Goal: Task Accomplishment & Management: Manage account settings

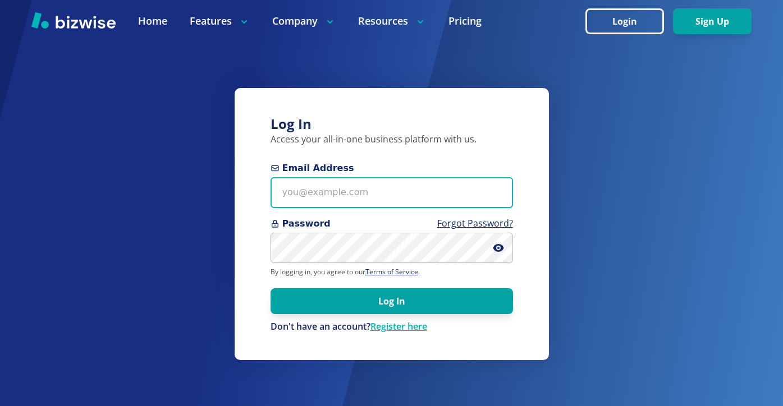
click at [412, 183] on input "Email Address" at bounding box center [391, 192] width 242 height 31
paste input "[PERSON_NAME][EMAIL_ADDRESS][DOMAIN_NAME]"
type input "[PERSON_NAME][EMAIL_ADDRESS][DOMAIN_NAME]"
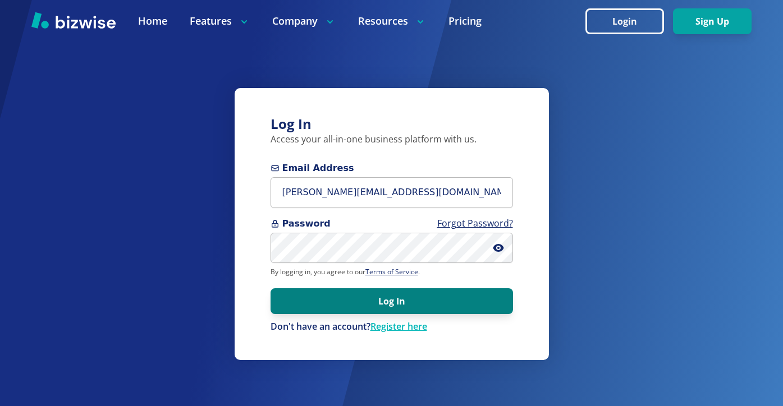
click at [337, 298] on button "Log In" at bounding box center [391, 301] width 242 height 26
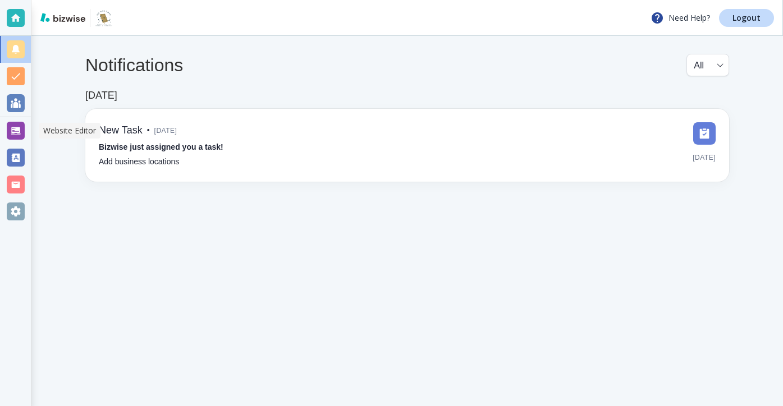
click at [16, 137] on div at bounding box center [16, 131] width 18 height 18
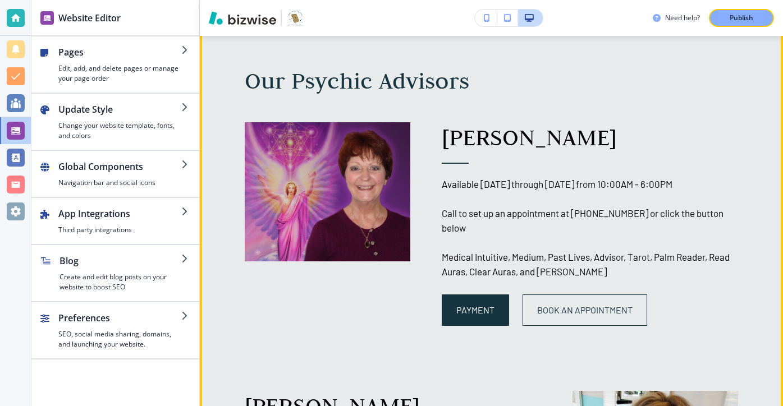
scroll to position [1210, 0]
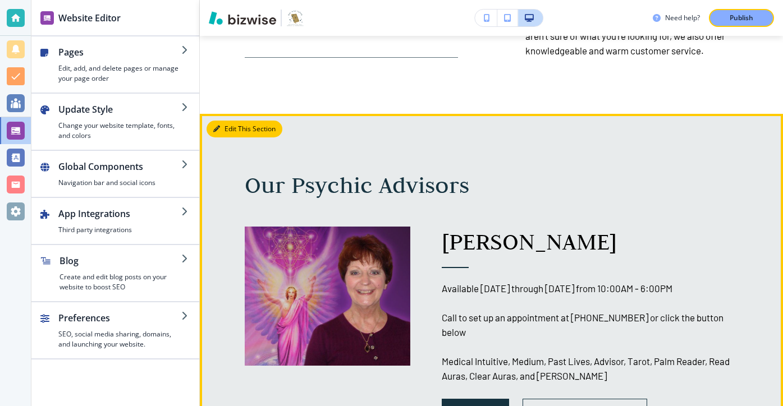
click at [232, 125] on button "Edit This Section" at bounding box center [244, 129] width 76 height 17
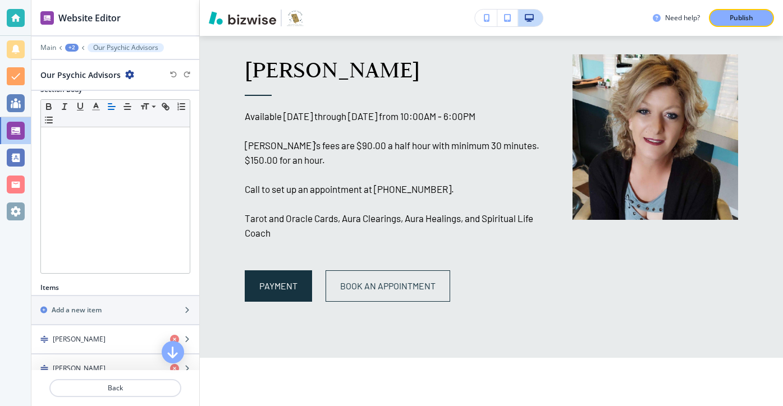
scroll to position [251, 0]
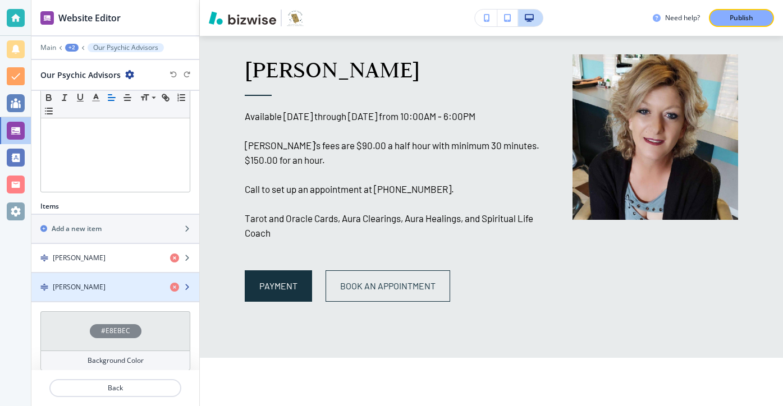
click at [111, 289] on div "Beckie Huggins" at bounding box center [96, 287] width 130 height 10
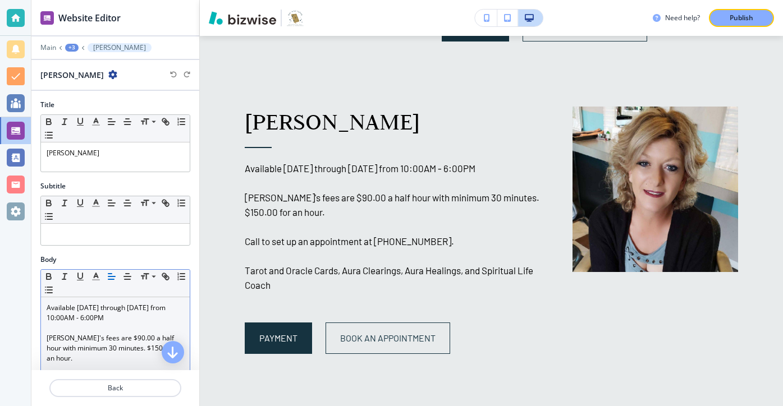
scroll to position [52, 0]
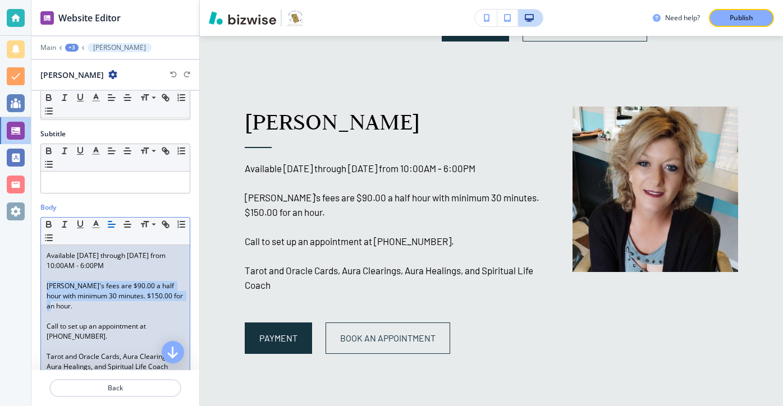
drag, startPoint x: 182, startPoint y: 300, endPoint x: 31, endPoint y: 289, distance: 151.3
click at [31, 288] on div "Body Small Normal Large Huge Available Monday through Sunday from 10:00AM - 6:0…" at bounding box center [115, 302] width 168 height 198
copy p "Beckie's fees are $90.00 a half hour with minimum 30 minutes. $150.00 for an ho…"
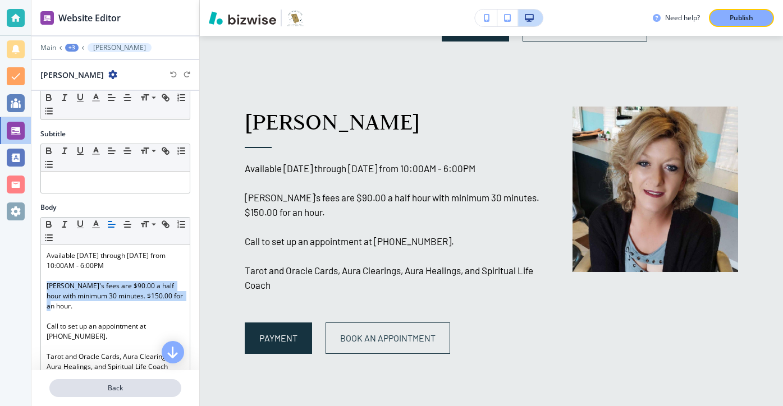
click at [122, 390] on p "Back" at bounding box center [115, 388] width 130 height 10
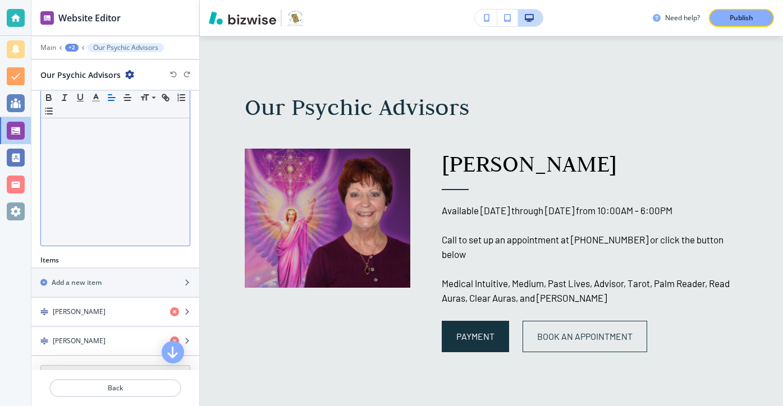
scroll to position [209, 0]
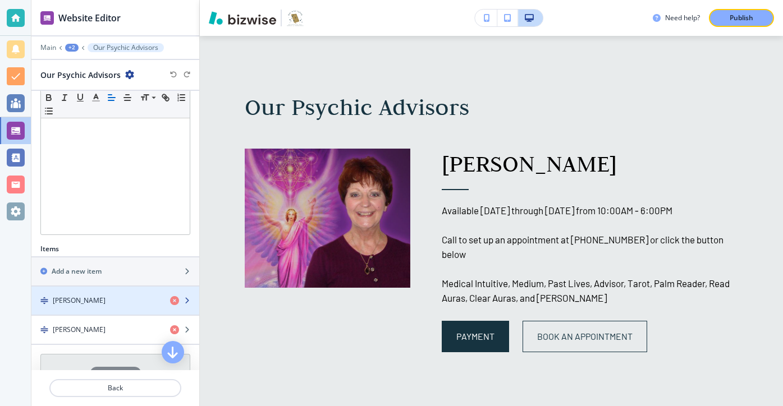
click at [127, 306] on div "button" at bounding box center [115, 310] width 168 height 9
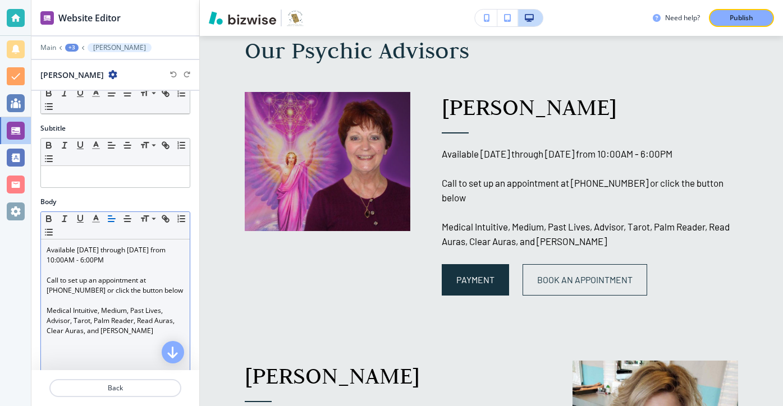
scroll to position [95, 0]
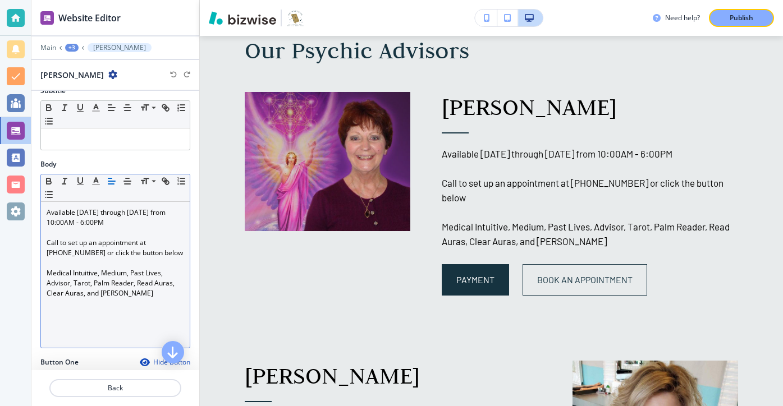
click at [122, 217] on p "Available Monday through Sunday from 10:00AM - 6:00PM" at bounding box center [115, 218] width 137 height 20
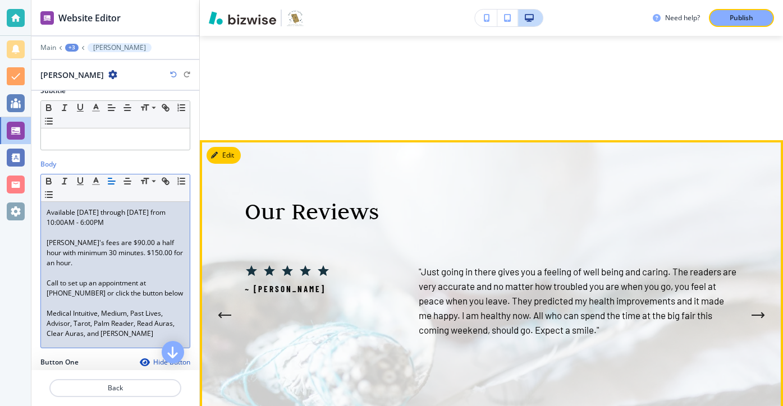
scroll to position [2561, 0]
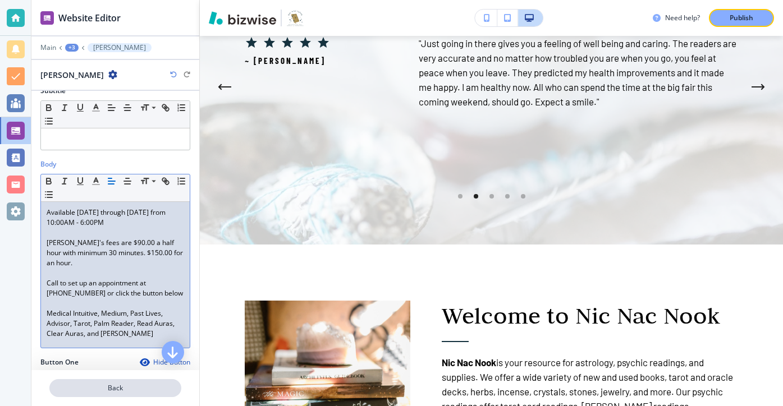
click at [124, 388] on p "Back" at bounding box center [115, 388] width 130 height 10
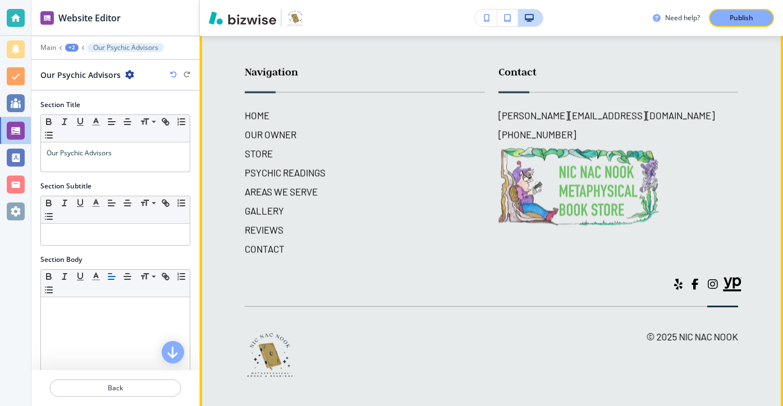
scroll to position [6293, 0]
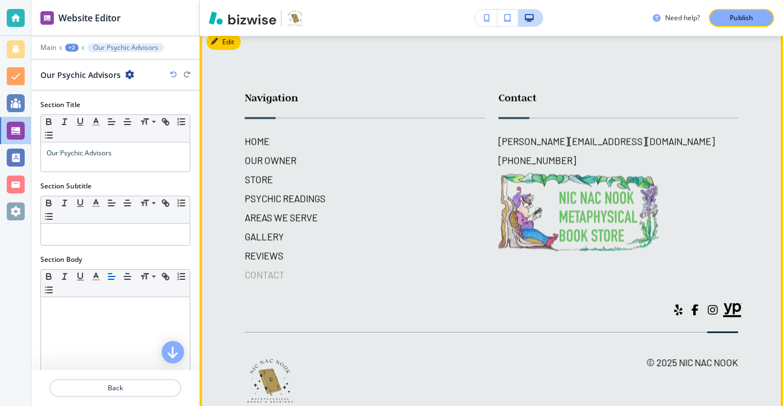
click at [276, 268] on h6 "CONTACT" at bounding box center [365, 275] width 240 height 15
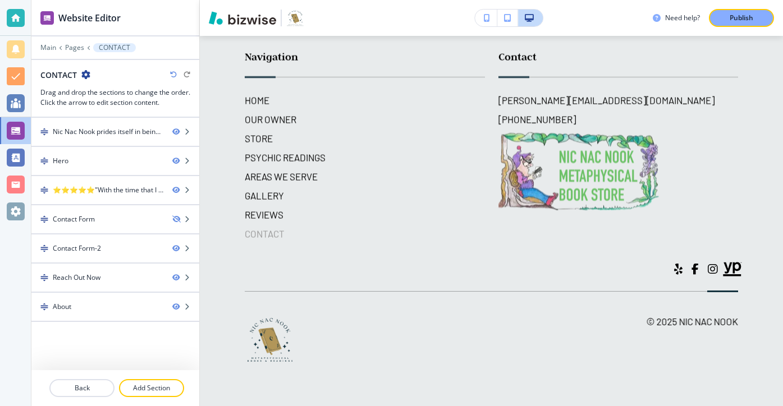
scroll to position [0, 0]
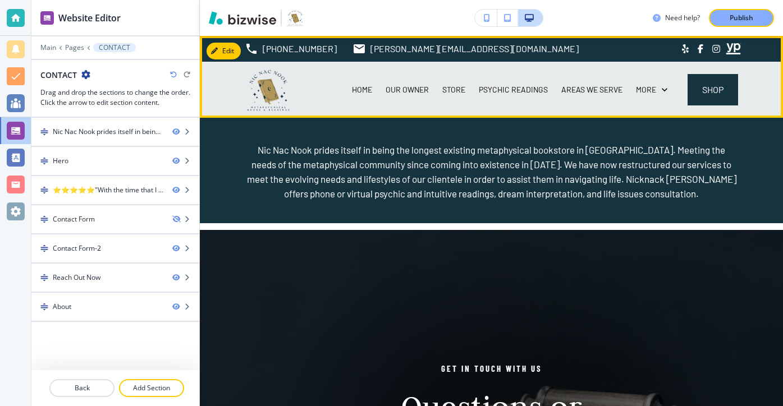
click at [610, 96] on div "AREAS WE SERVE" at bounding box center [591, 90] width 75 height 56
click at [604, 87] on p "AREAS WE SERVE" at bounding box center [591, 89] width 61 height 11
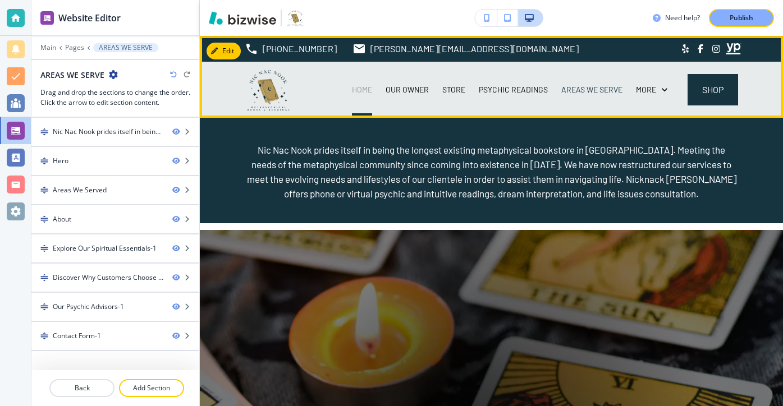
click at [372, 89] on p "HOME" at bounding box center [362, 89] width 20 height 11
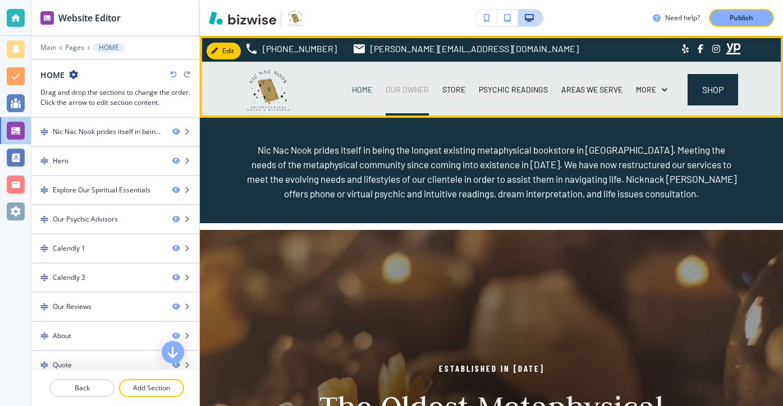
click at [422, 85] on p "OUR OWNER" at bounding box center [406, 89] width 43 height 11
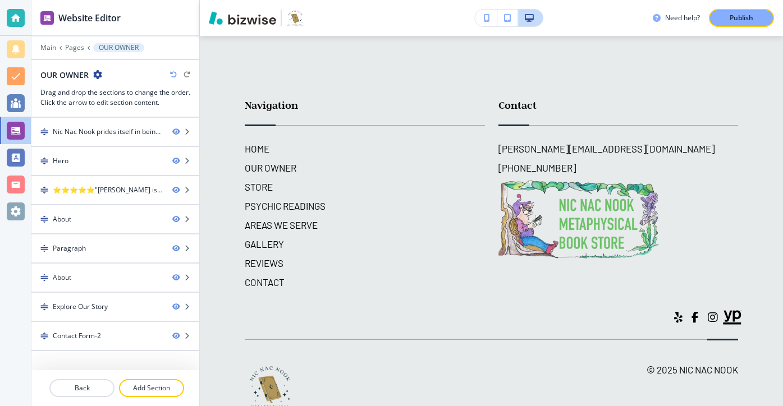
scroll to position [3087, 0]
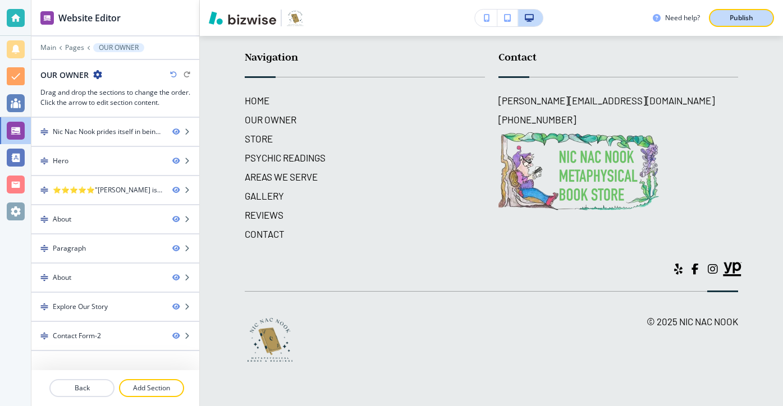
click at [756, 18] on div "Publish" at bounding box center [741, 18] width 36 height 10
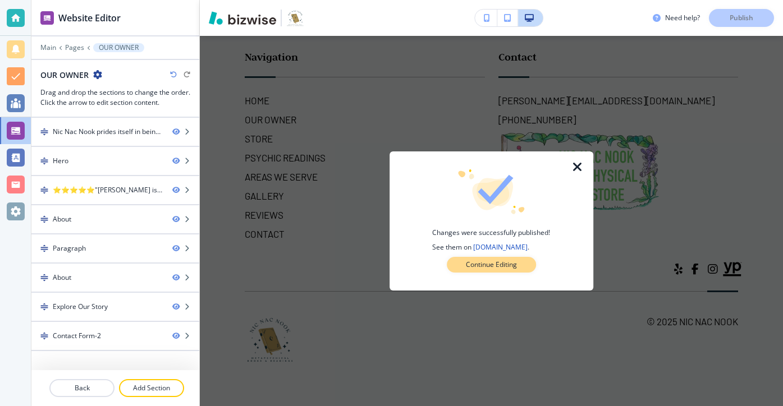
click at [520, 259] on button "Continue Editing" at bounding box center [491, 265] width 89 height 16
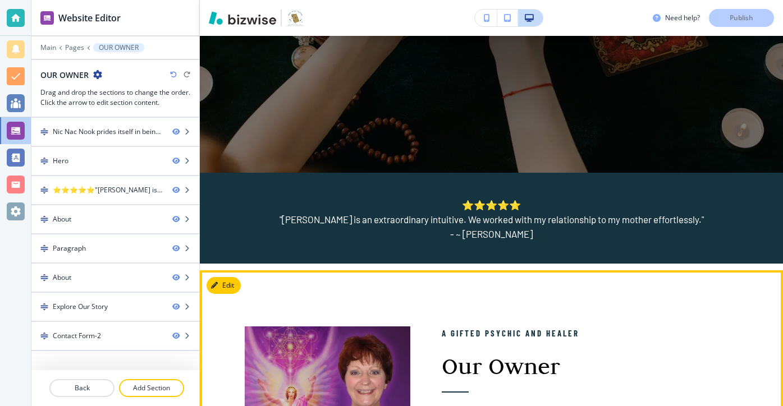
scroll to position [0, 0]
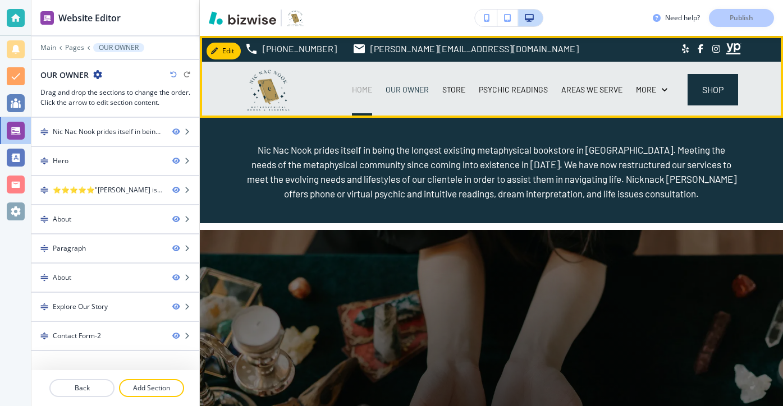
click at [366, 95] on p "HOME" at bounding box center [362, 89] width 20 height 11
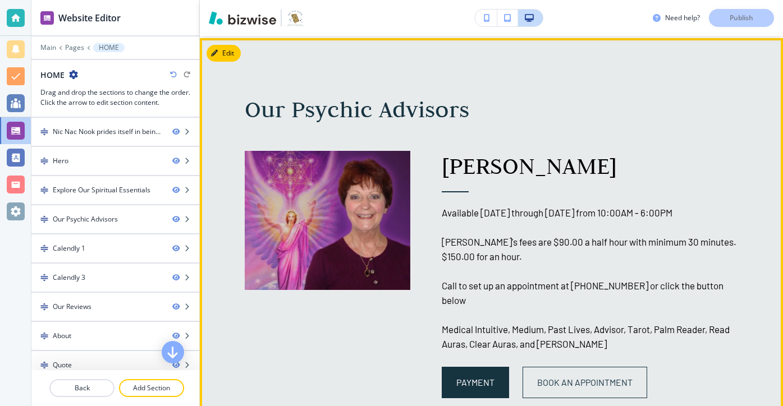
scroll to position [1148, 0]
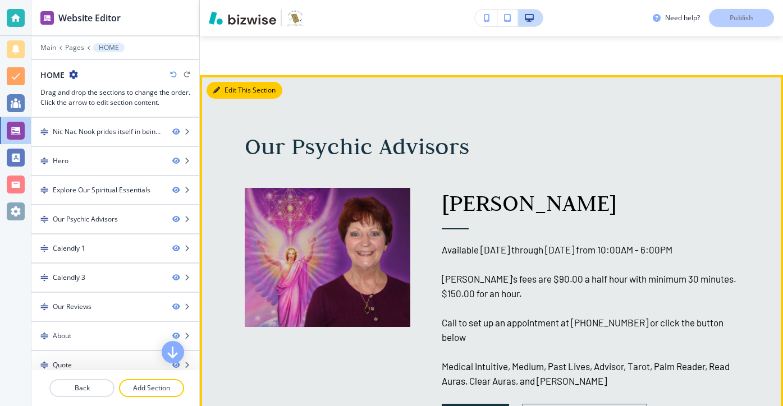
click at [235, 94] on button "Edit This Section" at bounding box center [244, 90] width 76 height 17
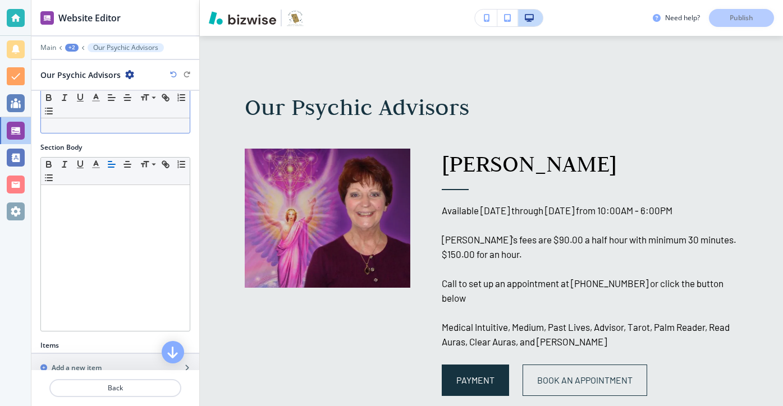
scroll to position [261, 0]
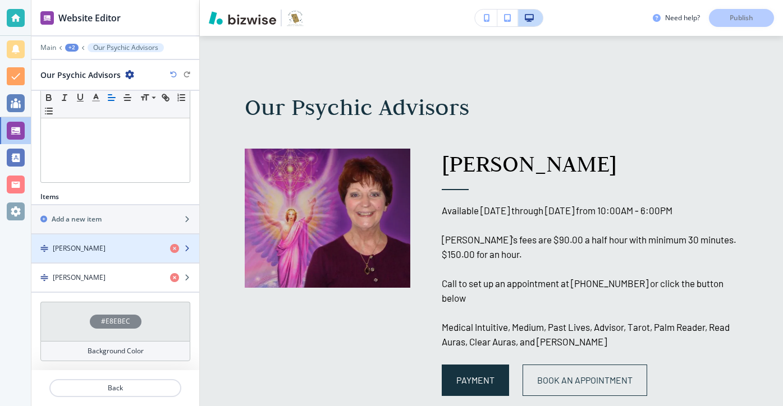
click at [100, 252] on h4 "Madeline Huggins" at bounding box center [79, 248] width 53 height 10
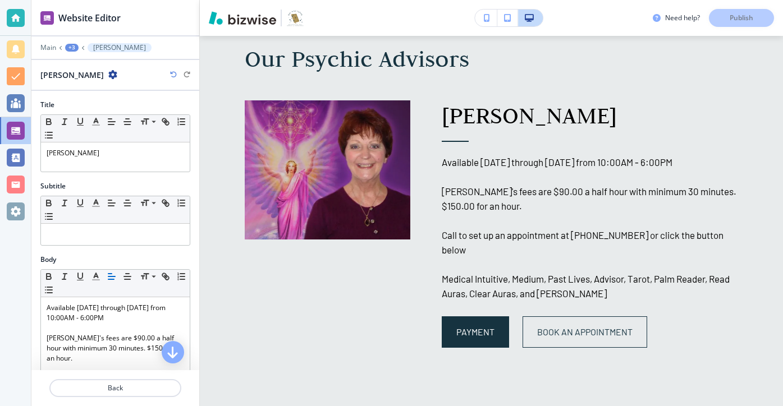
scroll to position [1244, 0]
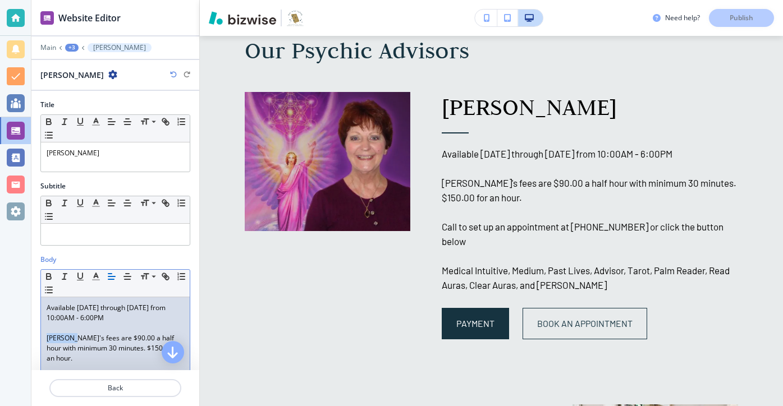
drag, startPoint x: 70, startPoint y: 337, endPoint x: 11, endPoint y: 337, distance: 59.5
click at [11, 337] on div "Website Editor Main +3 Madeline Huggins Madeline Huggins Title Small Normal Lar…" at bounding box center [391, 203] width 783 height 406
click at [753, 11] on button "Publish" at bounding box center [741, 18] width 65 height 18
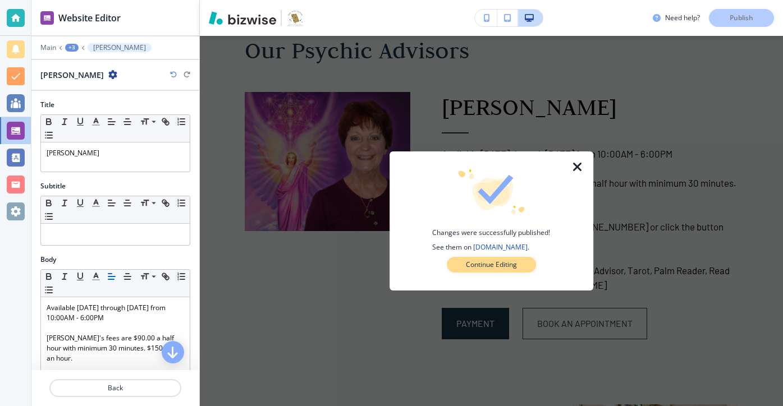
click at [520, 270] on button "Continue Editing" at bounding box center [491, 265] width 89 height 16
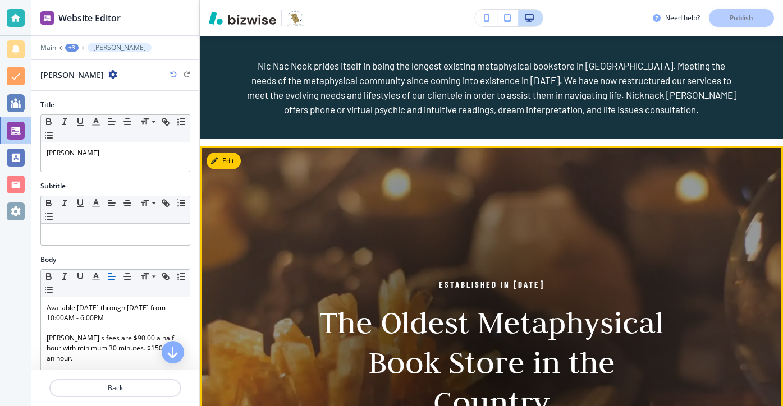
scroll to position [0, 0]
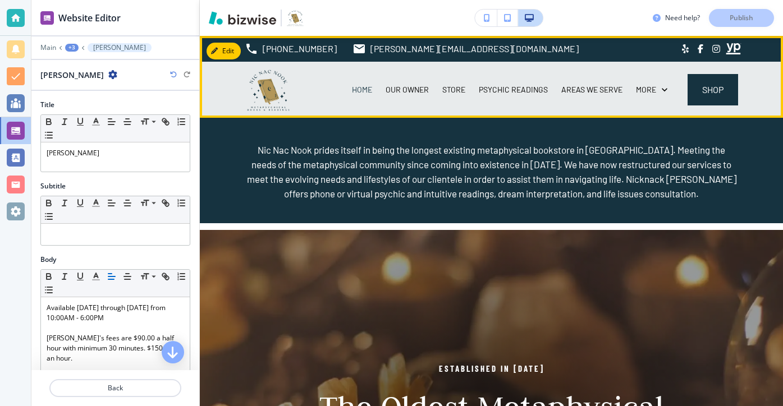
click at [376, 95] on div "HOME" at bounding box center [362, 90] width 34 height 56
click at [372, 94] on p "HOME" at bounding box center [362, 89] width 20 height 11
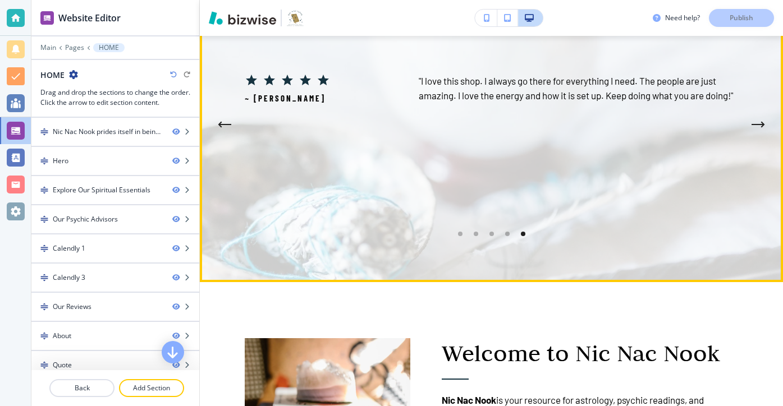
scroll to position [2496, 0]
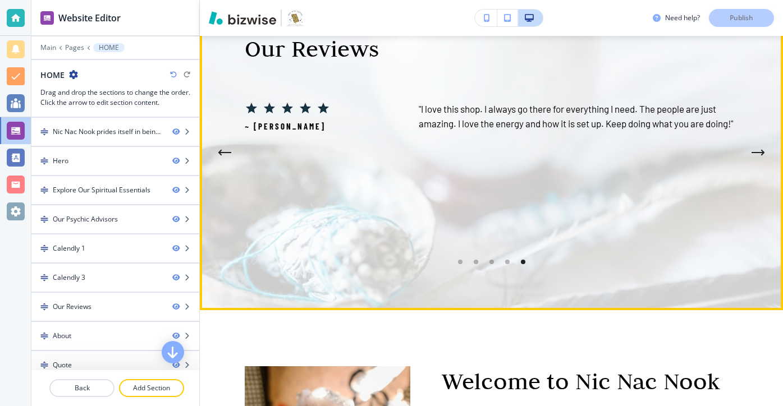
click at [458, 260] on div "Go to slide 2" at bounding box center [460, 262] width 4 height 4
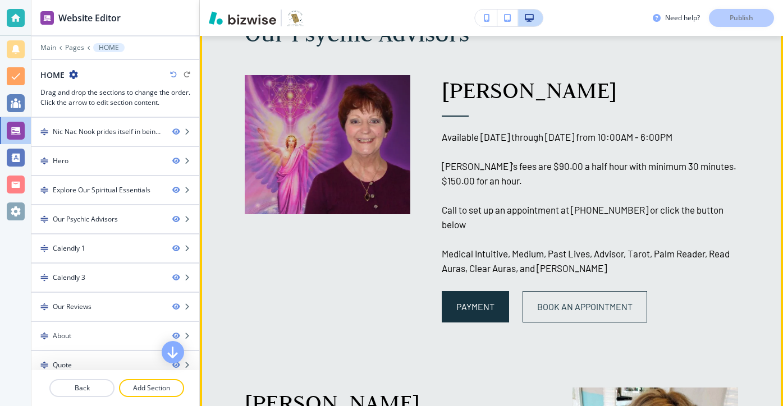
scroll to position [1210, 0]
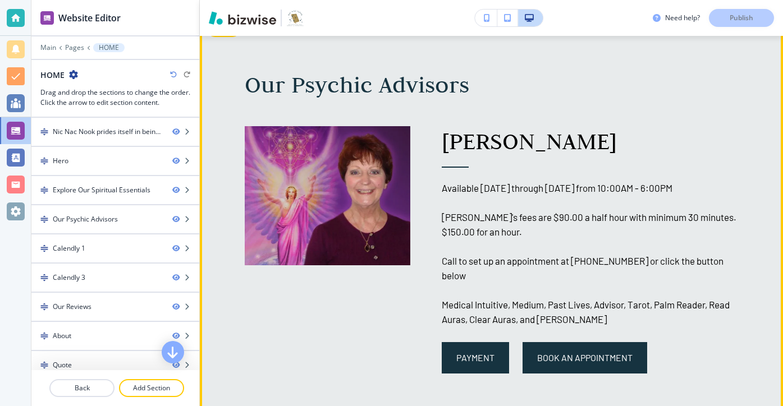
click at [559, 355] on link "book an appointment" at bounding box center [584, 357] width 125 height 31
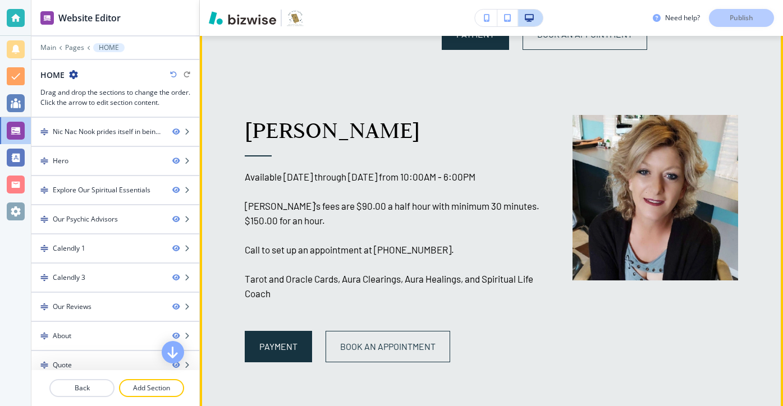
scroll to position [1544, 0]
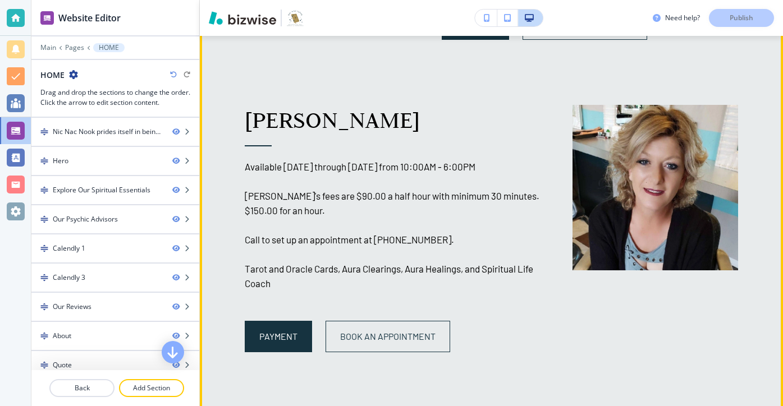
click at [406, 346] on div "Our Psychic Advisors Madeline Huggins Available Monday through Sunday from 10:0…" at bounding box center [491, 44] width 583 height 729
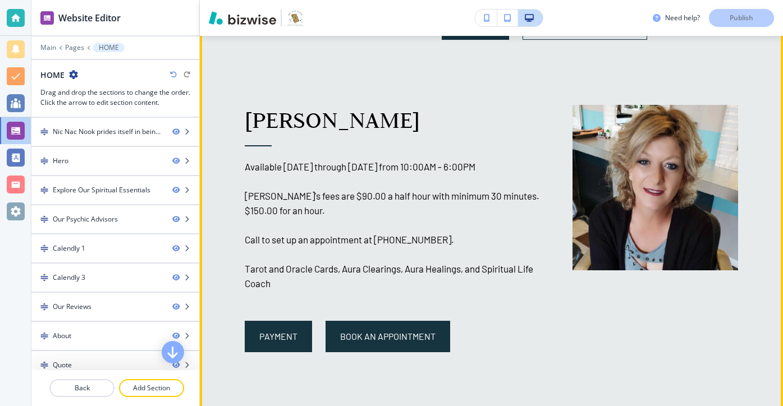
click at [411, 330] on span "book an appointment" at bounding box center [387, 336] width 95 height 13
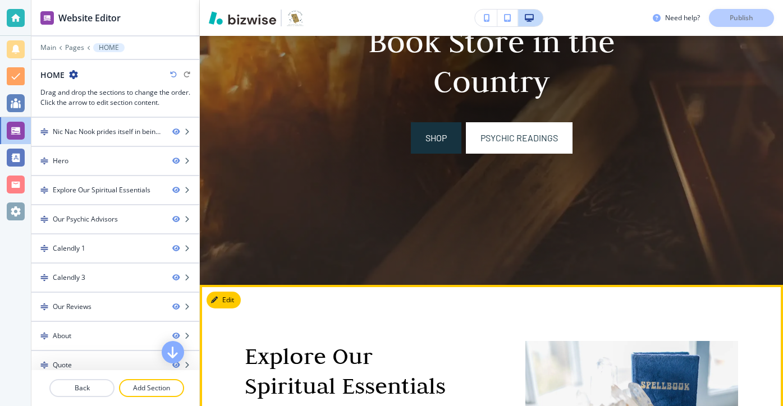
scroll to position [0, 0]
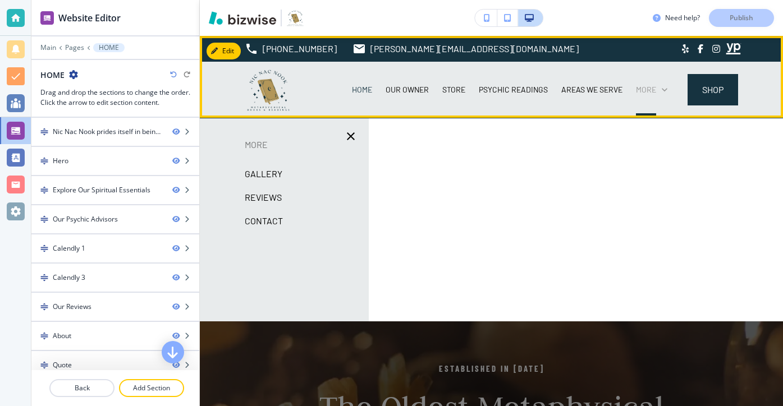
click at [652, 94] on p "More" at bounding box center [646, 89] width 20 height 11
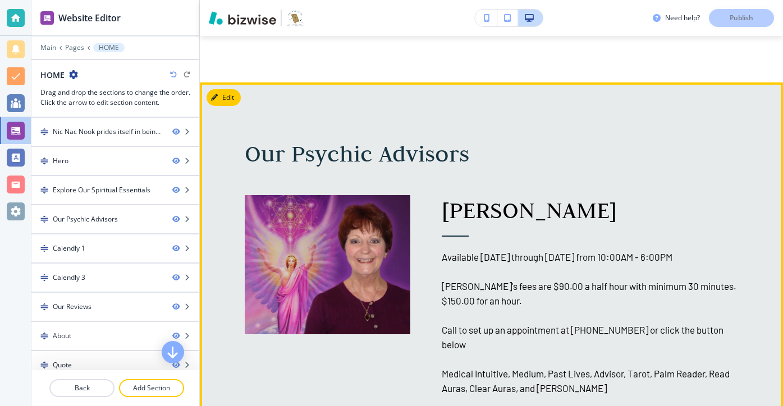
scroll to position [1144, 0]
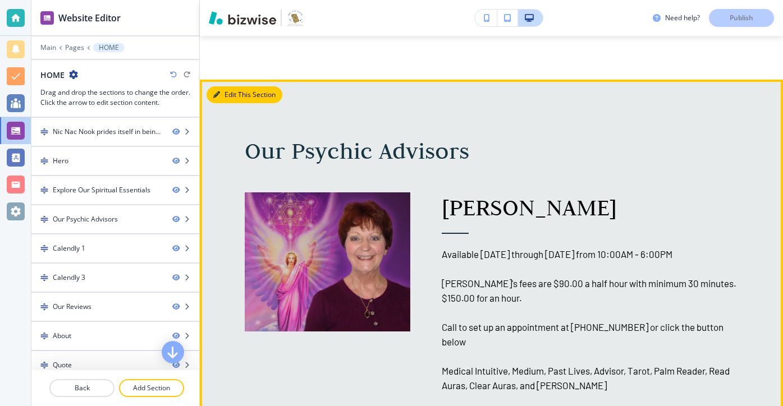
click at [232, 89] on button "Edit This Section" at bounding box center [244, 94] width 76 height 17
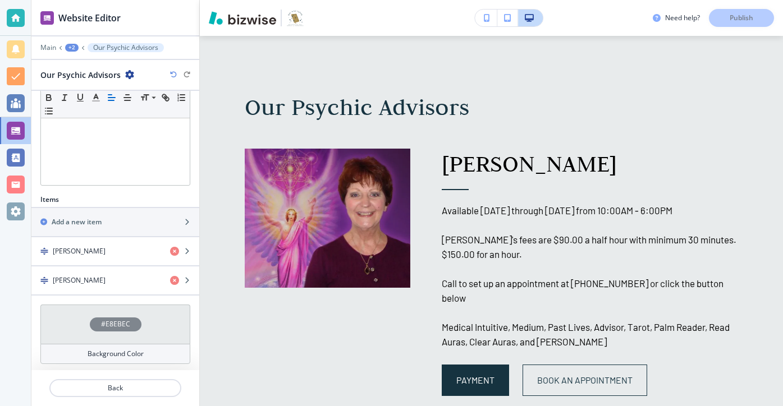
scroll to position [261, 0]
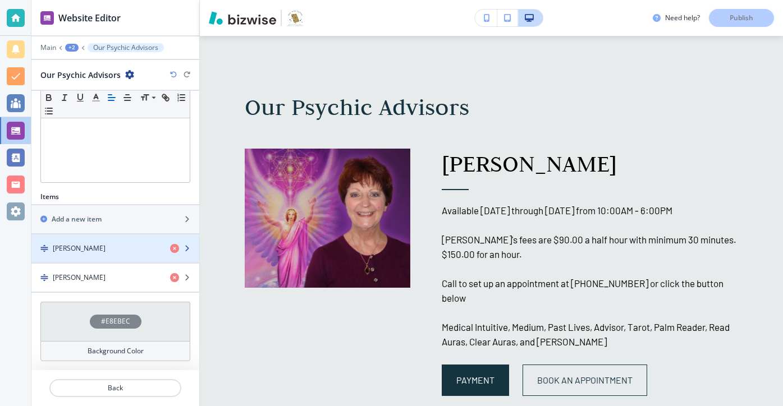
click at [120, 250] on div "Madeline Huggins" at bounding box center [96, 248] width 130 height 10
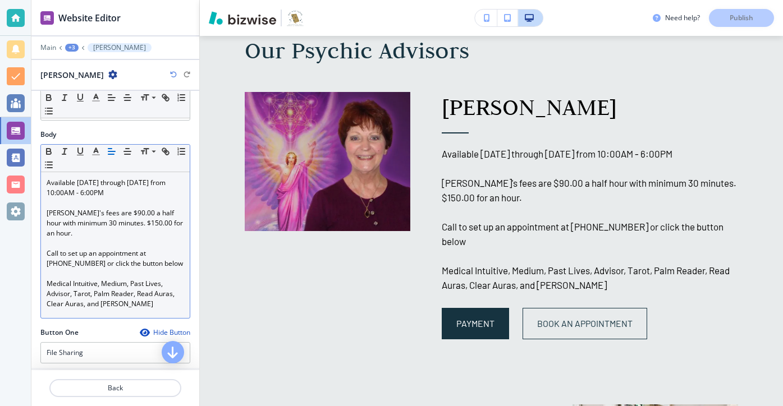
scroll to position [127, 0]
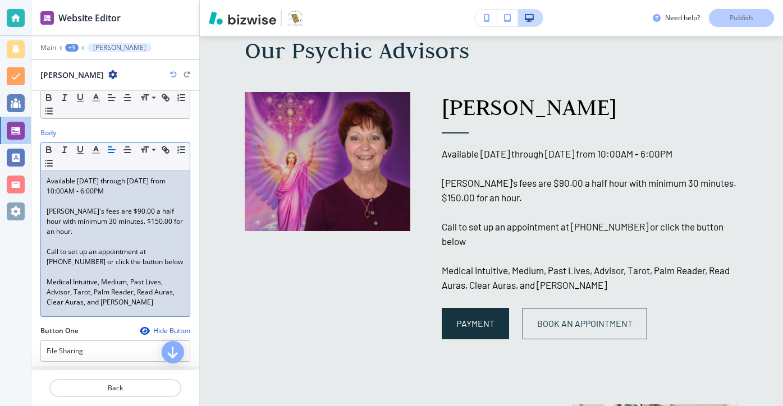
click at [162, 247] on p "Call to set up an appointment at 303-726-1983 or click the button below" at bounding box center [115, 257] width 137 height 20
click at [159, 247] on p "Call to set up an appointment at 303-726-1983 or click the button below" at bounding box center [115, 257] width 137 height 20
click at [173, 247] on p "Call to set up an appointment at 303-726-1983 or click the button below" at bounding box center [115, 257] width 137 height 20
click at [63, 249] on p "Call to set up an appointment at 303-922-1983 or click the button below" at bounding box center [115, 257] width 137 height 20
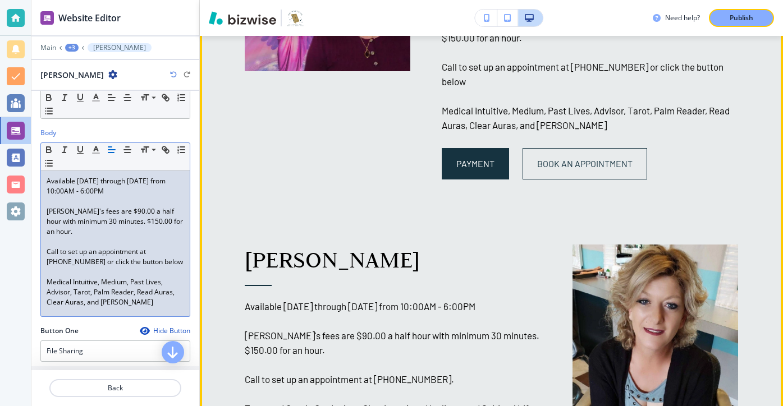
scroll to position [1422, 0]
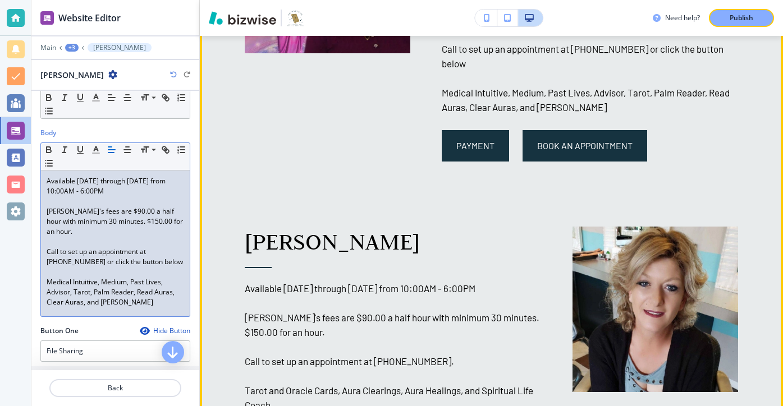
click at [576, 139] on span "book an appointment" at bounding box center [584, 145] width 95 height 13
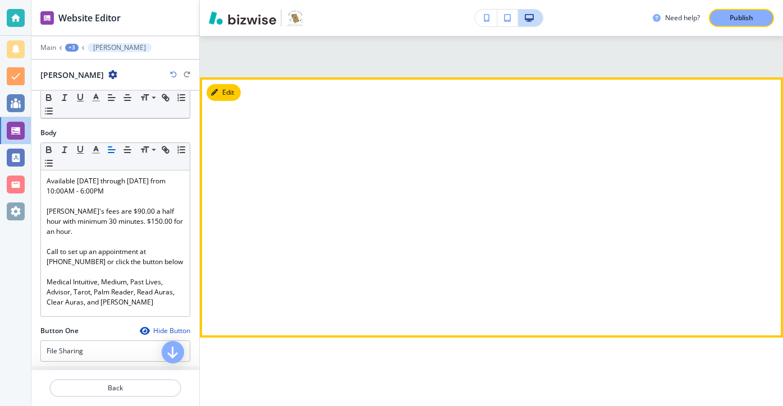
scroll to position [1876, 0]
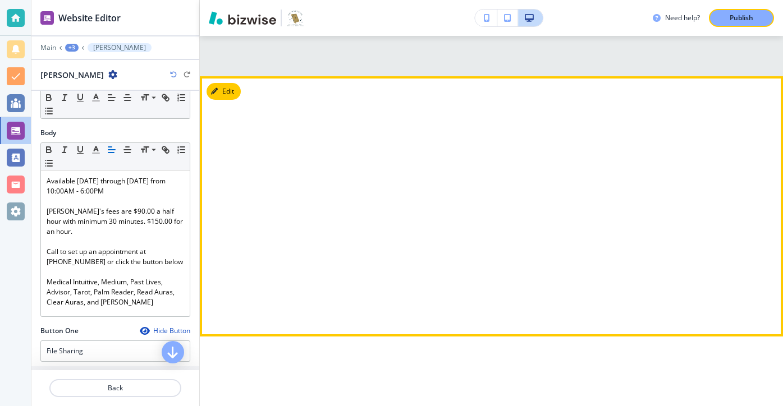
click at [231, 83] on button "Edit" at bounding box center [223, 91] width 34 height 17
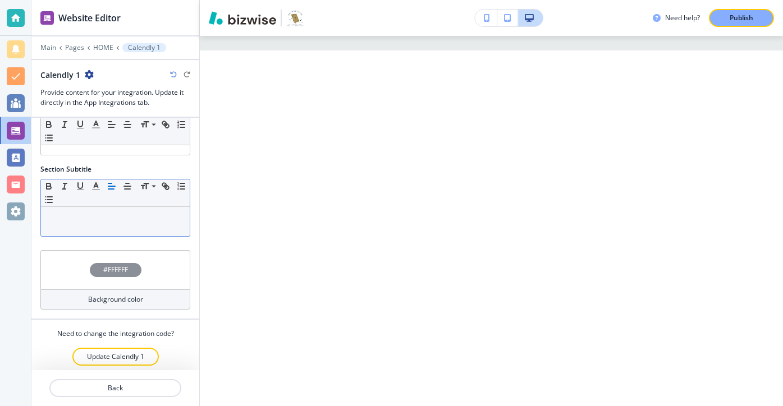
scroll to position [45, 0]
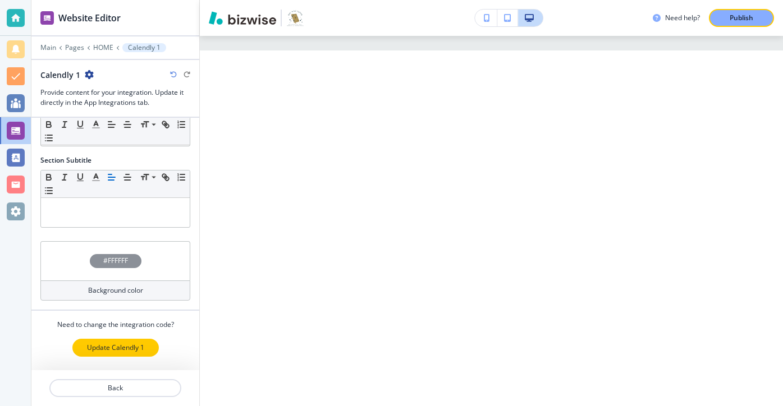
click at [120, 343] on p "Update Calendly 1" at bounding box center [115, 348] width 57 height 10
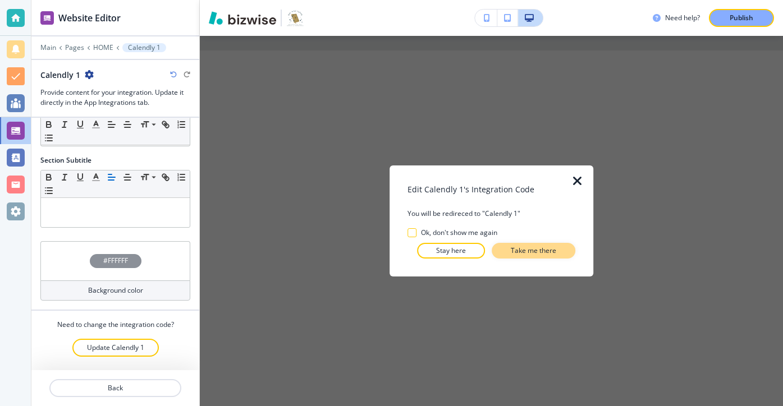
click at [506, 247] on button "Take me there" at bounding box center [533, 251] width 84 height 16
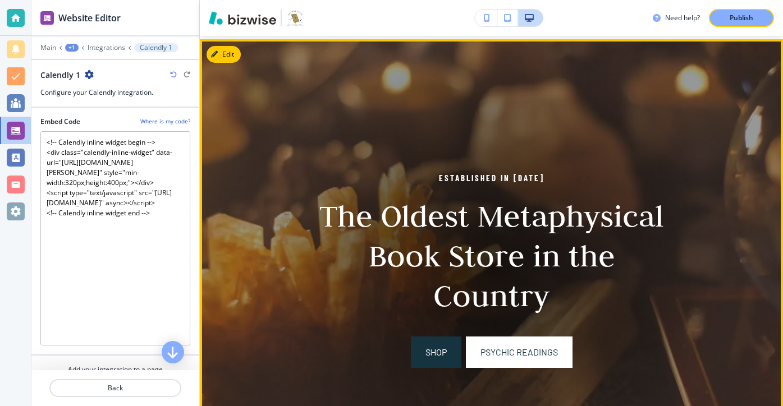
scroll to position [153, 0]
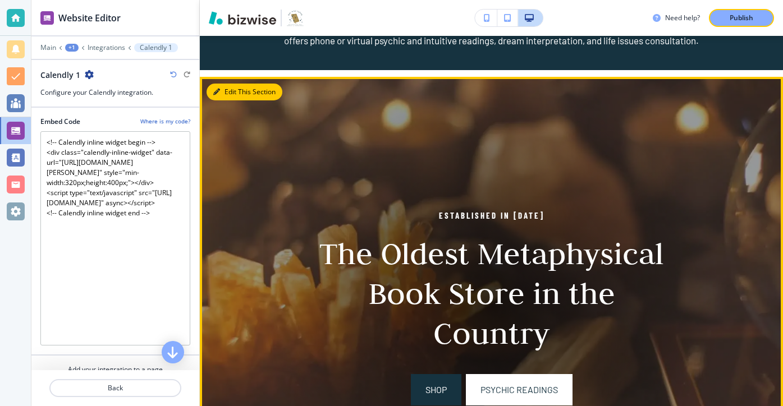
click at [233, 90] on button "Edit This Section" at bounding box center [244, 92] width 76 height 17
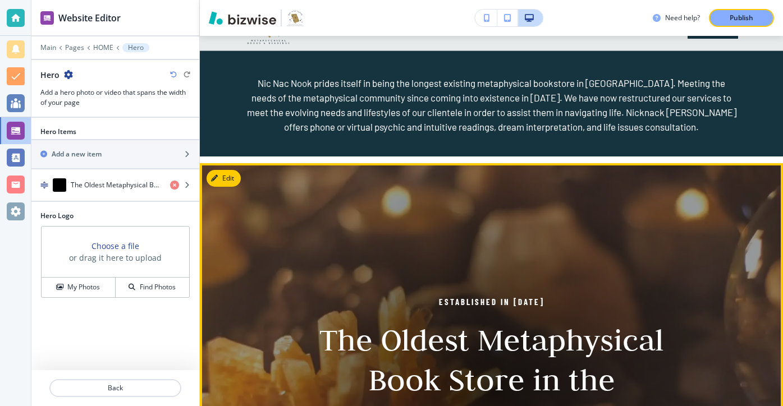
scroll to position [0, 0]
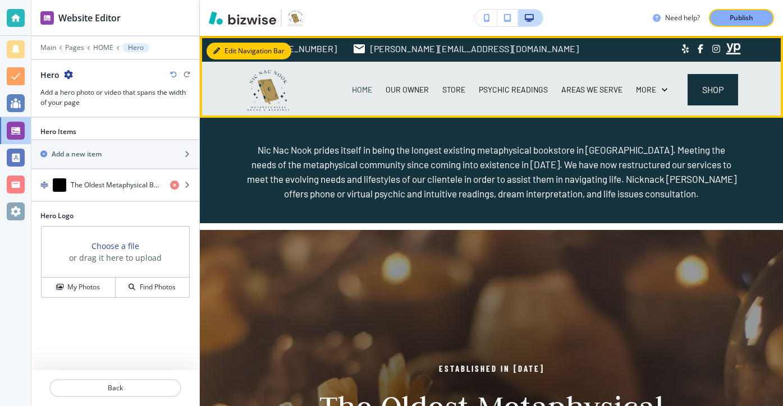
click at [234, 53] on button "Edit Navigation Bar" at bounding box center [248, 51] width 85 height 17
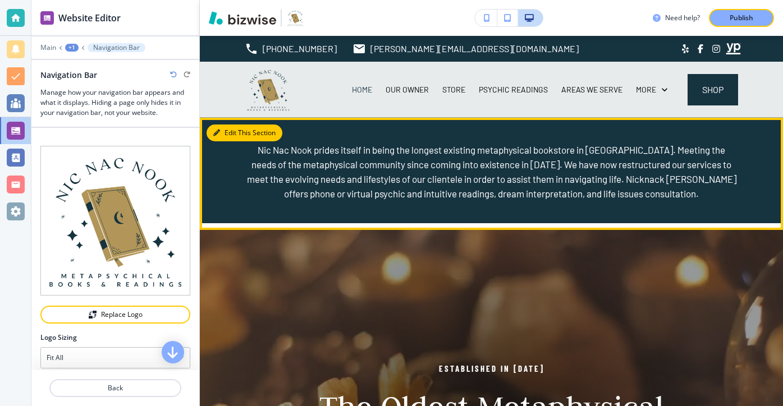
click at [234, 132] on button "Edit This Section" at bounding box center [244, 133] width 76 height 17
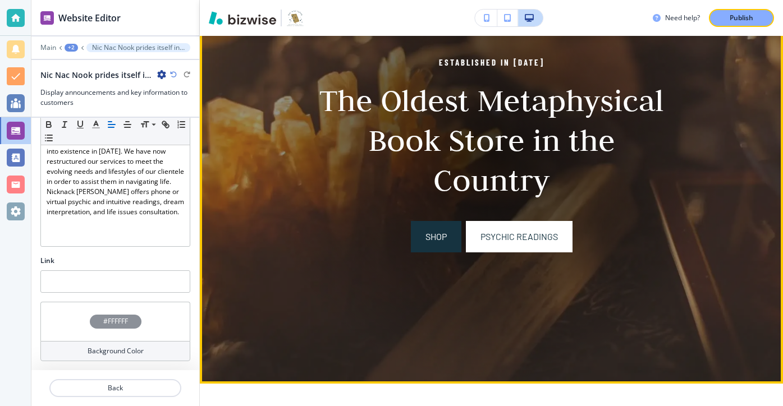
scroll to position [310, 0]
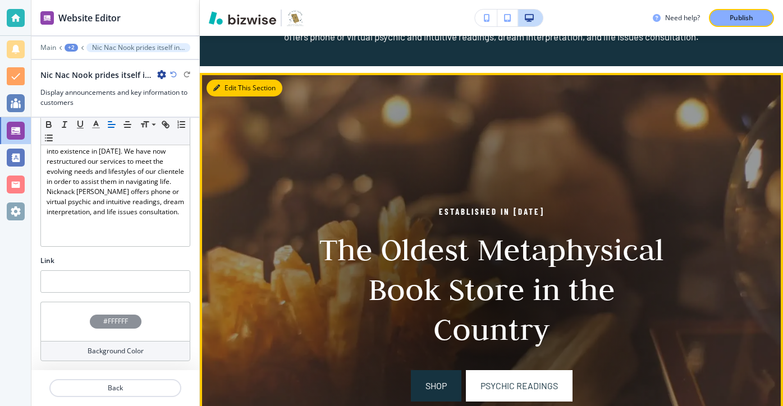
click at [239, 91] on button "Edit This Section" at bounding box center [244, 88] width 76 height 17
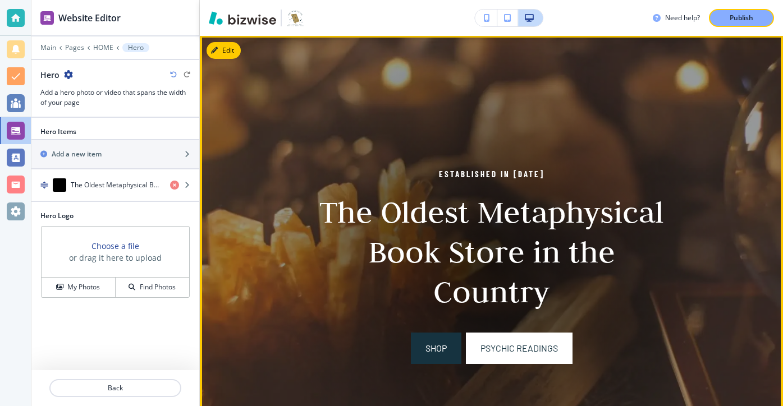
scroll to position [194, 0]
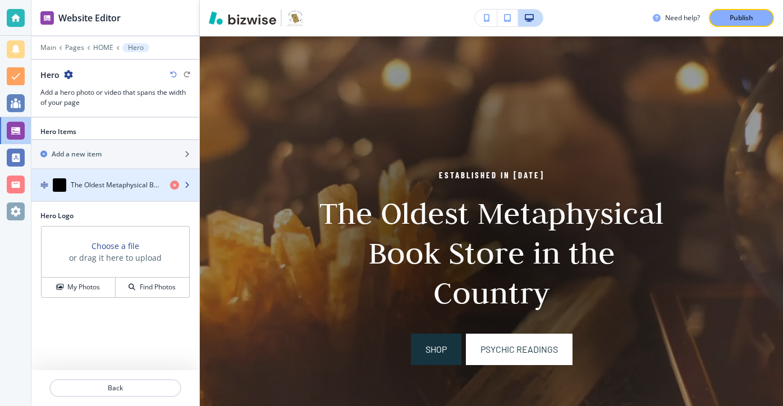
click at [131, 176] on div "button" at bounding box center [115, 173] width 168 height 9
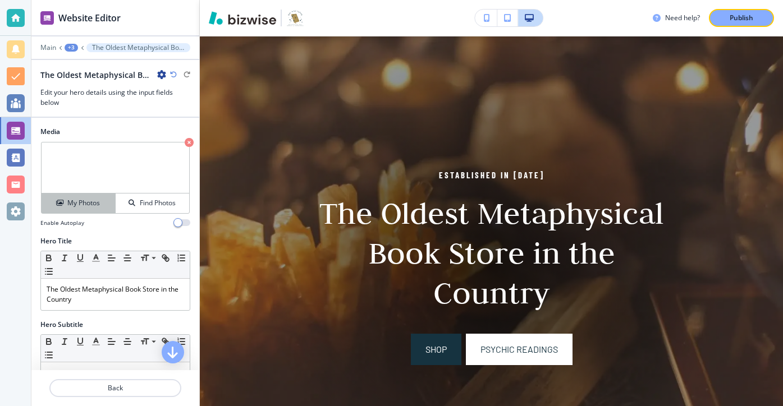
click at [112, 207] on div "My Photos" at bounding box center [78, 203] width 73 height 10
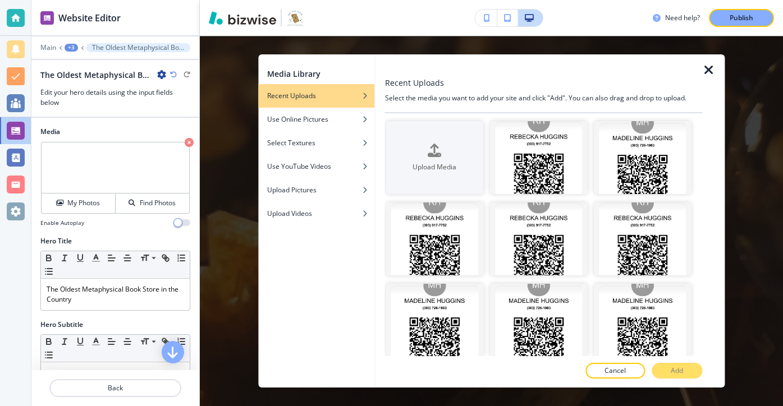
click at [703, 70] on icon "button" at bounding box center [708, 69] width 13 height 13
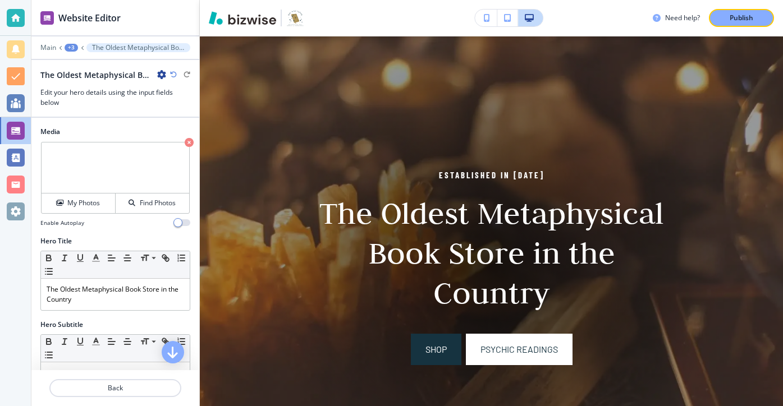
click at [177, 169] on video at bounding box center [116, 168] width 148 height 51
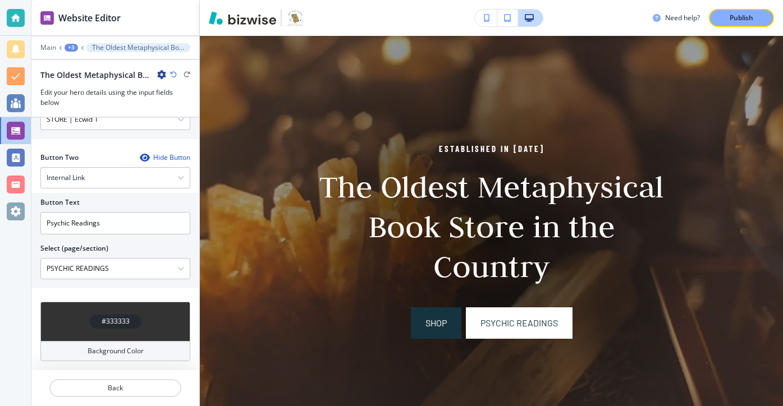
scroll to position [0, 0]
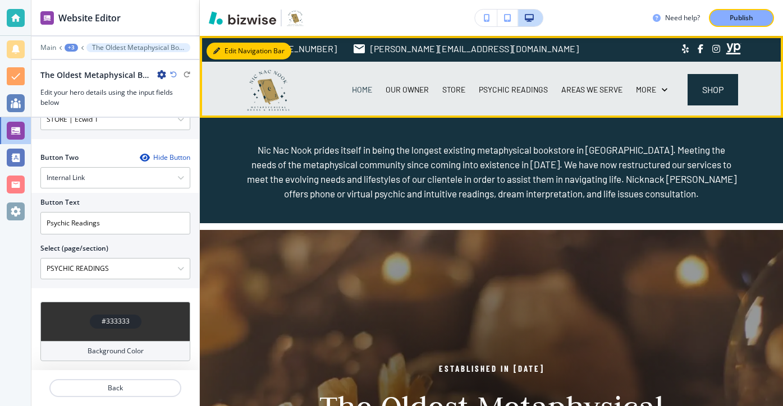
click at [234, 53] on button "Edit Navigation Bar" at bounding box center [248, 51] width 85 height 17
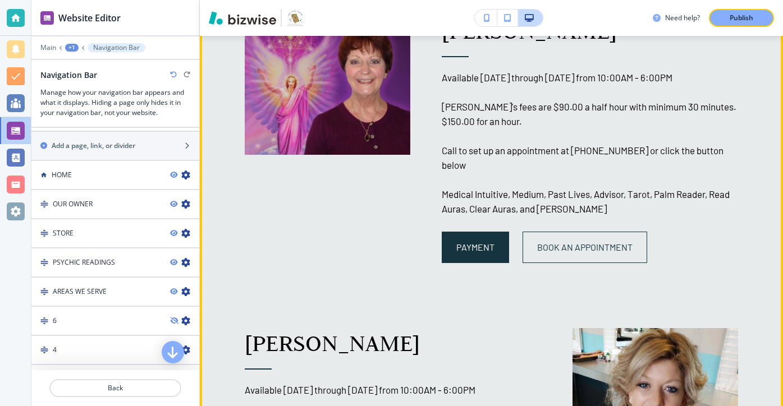
scroll to position [1318, 0]
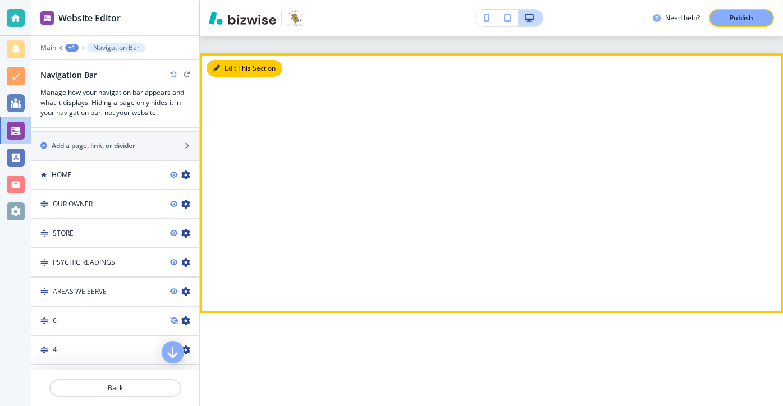
click at [222, 62] on button "Edit This Section" at bounding box center [244, 68] width 76 height 17
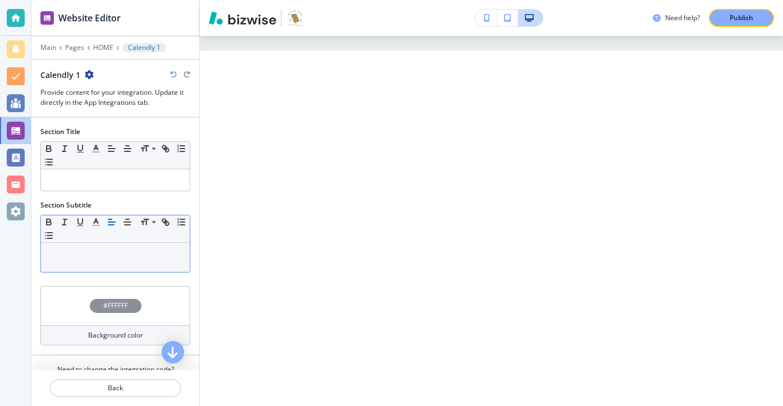
scroll to position [45, 0]
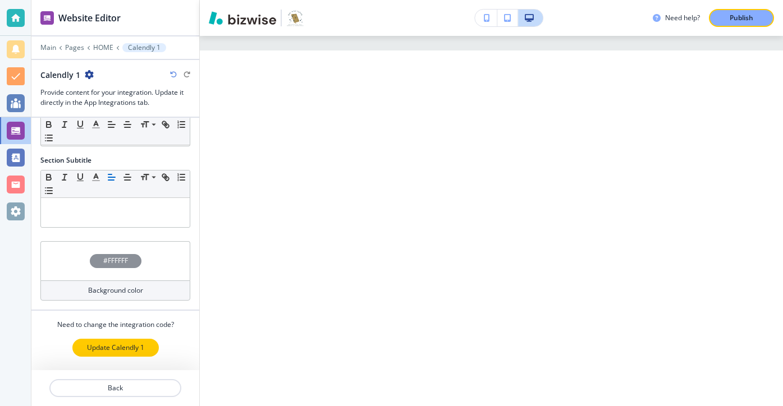
click at [116, 353] on button "Update Calendly 1" at bounding box center [115, 348] width 86 height 18
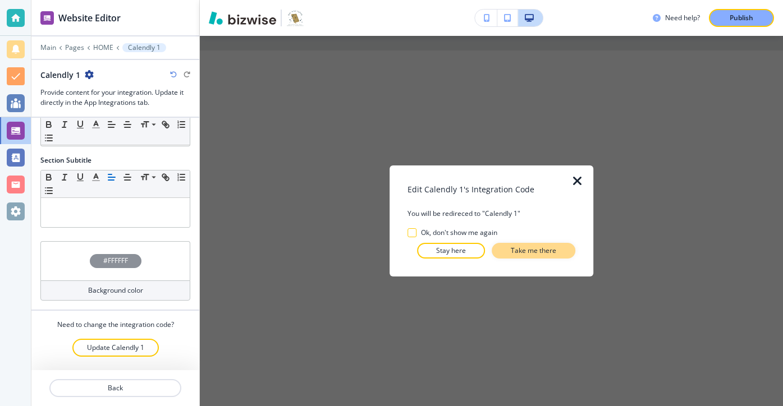
click at [511, 254] on p "Take me there" at bounding box center [533, 251] width 45 height 10
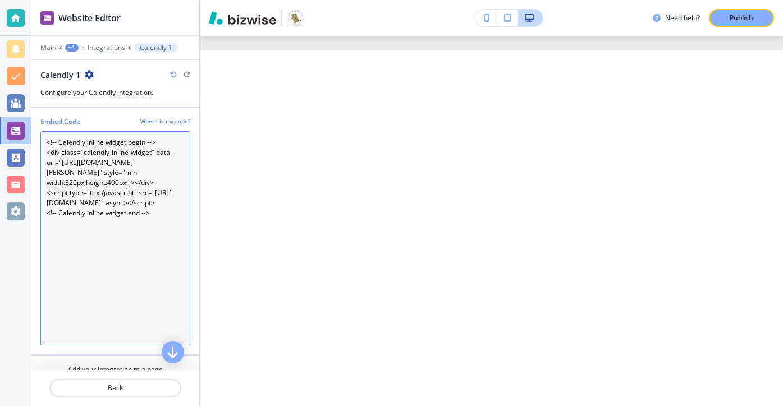
drag, startPoint x: 171, startPoint y: 247, endPoint x: 58, endPoint y: 134, distance: 160.3
click at [58, 134] on Code "<!-- Calendly inline widget begin --> <div class="calendly-inline-widget" data-…" at bounding box center [115, 238] width 150 height 214
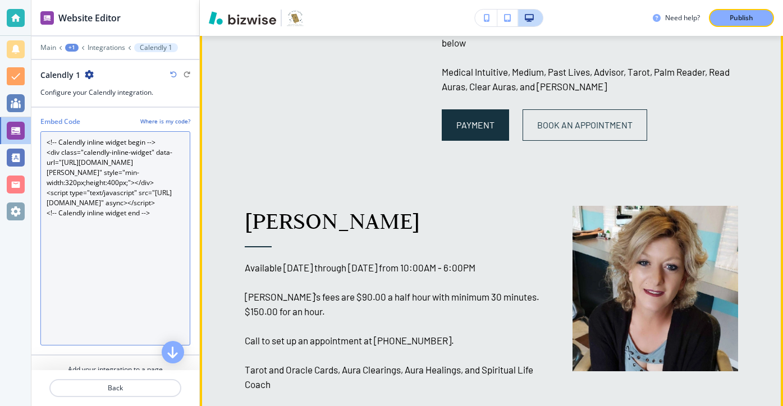
scroll to position [1444, 0]
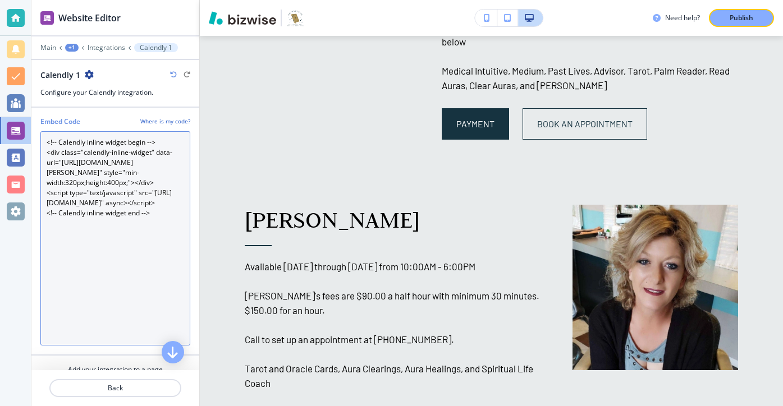
paste Code "data-url="https://calendly.com/madeline-madelinehuggins?background_color=163340…"
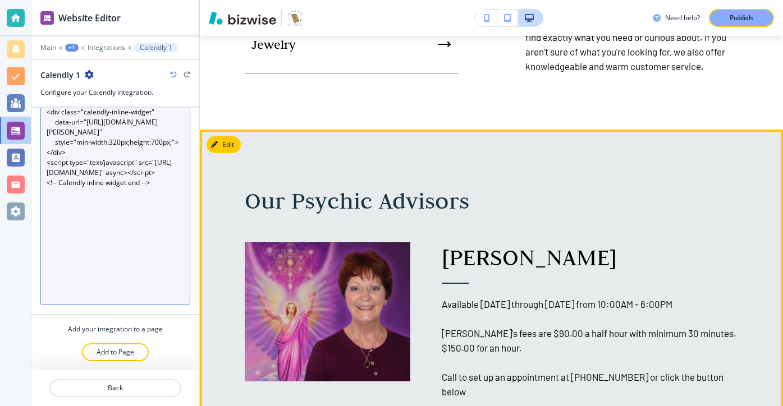
scroll to position [1095, 0]
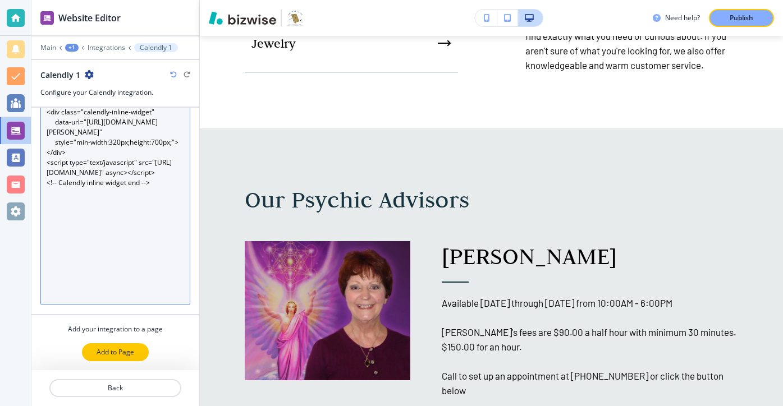
type Code "<!-- Calendly inline widget begin --> <div class="calendly-inline-widget" data-…"
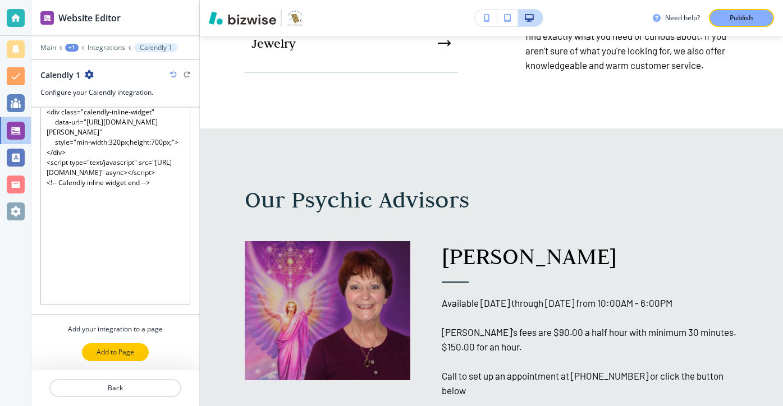
click at [135, 354] on button "Add to Page" at bounding box center [115, 352] width 67 height 18
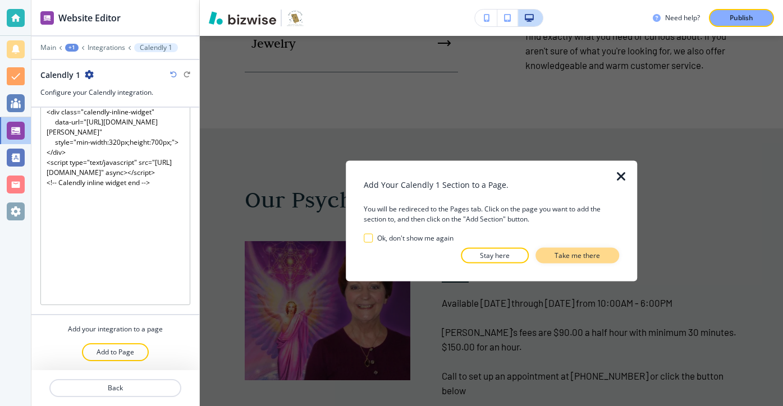
click at [562, 256] on p "Take me there" at bounding box center [576, 256] width 45 height 10
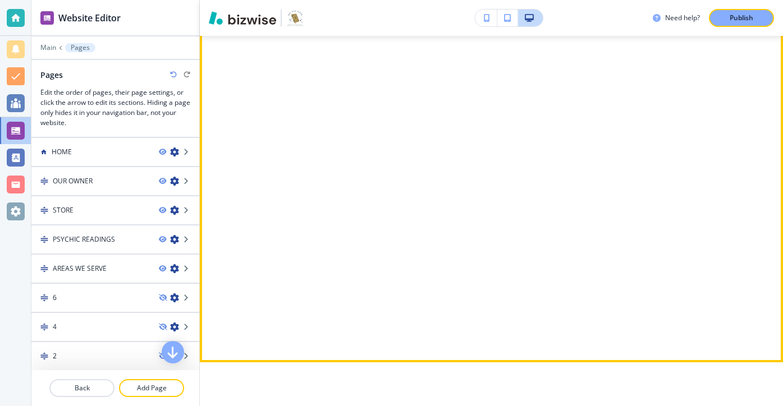
scroll to position [2032, 0]
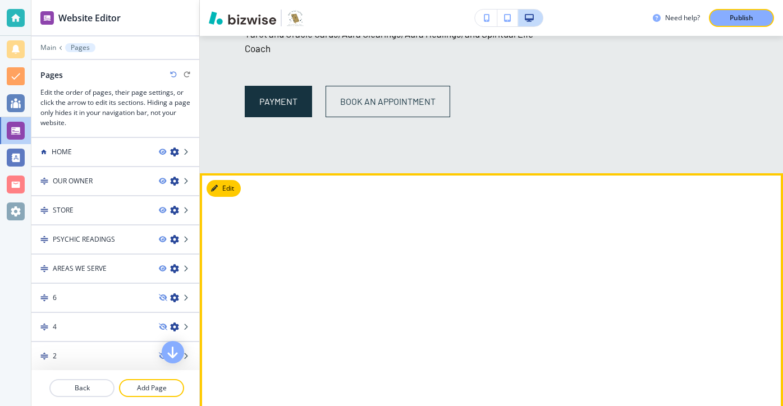
click at [236, 180] on button "Edit" at bounding box center [223, 188] width 34 height 17
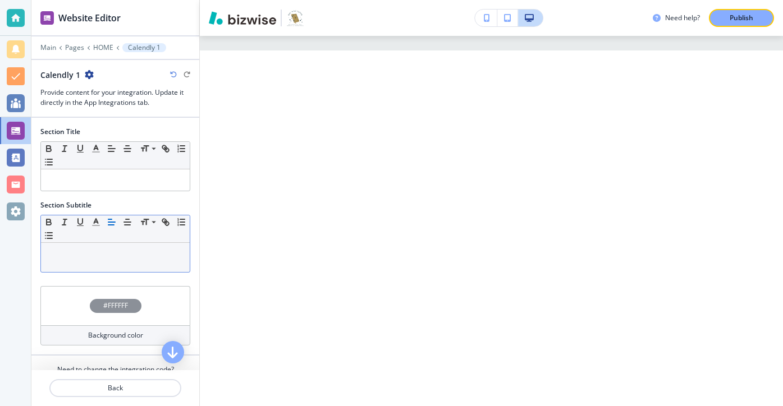
scroll to position [45, 0]
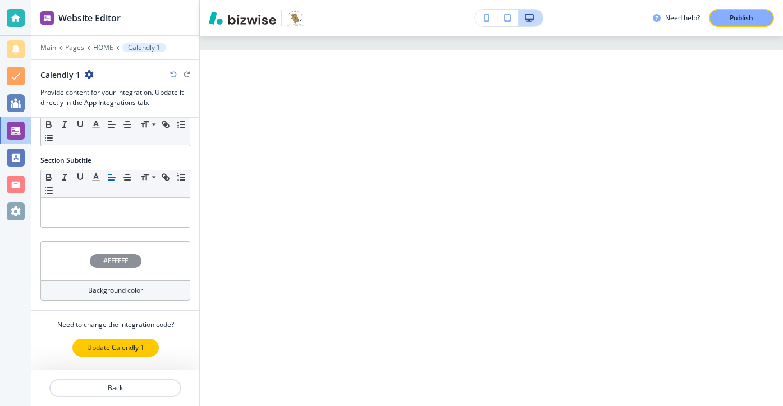
click at [154, 347] on button "Update Calendly 1" at bounding box center [115, 348] width 86 height 18
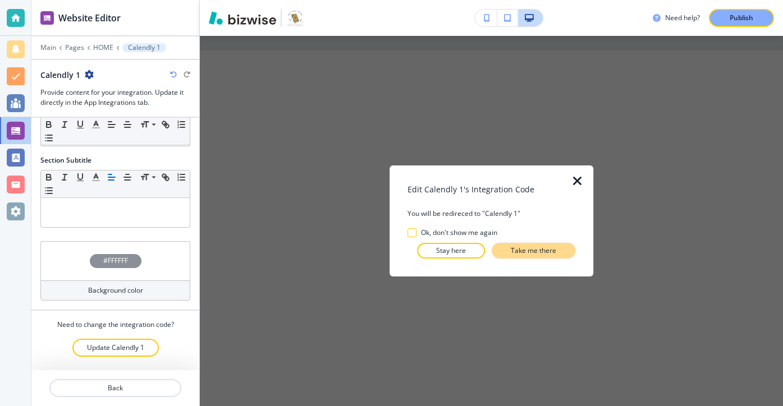
click at [513, 253] on p "Take me there" at bounding box center [533, 251] width 45 height 10
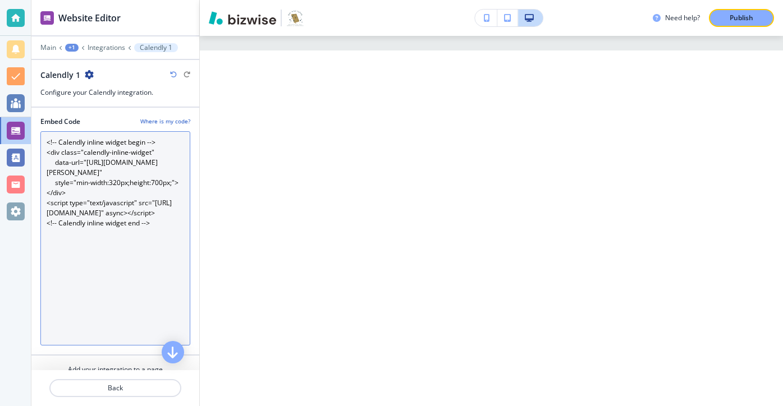
click at [165, 258] on Code "<!-- Calendly inline widget begin --> <div class="calendly-inline-widget" data-…" at bounding box center [115, 238] width 150 height 214
click at [164, 258] on Code "<!-- Calendly inline widget begin --> <div class="calendly-inline-widget" data-…" at bounding box center [115, 238] width 150 height 214
click at [164, 269] on Code "<!-- Calendly inline widget begin --> <div class="calendly-inline-widget" data-…" at bounding box center [115, 238] width 150 height 214
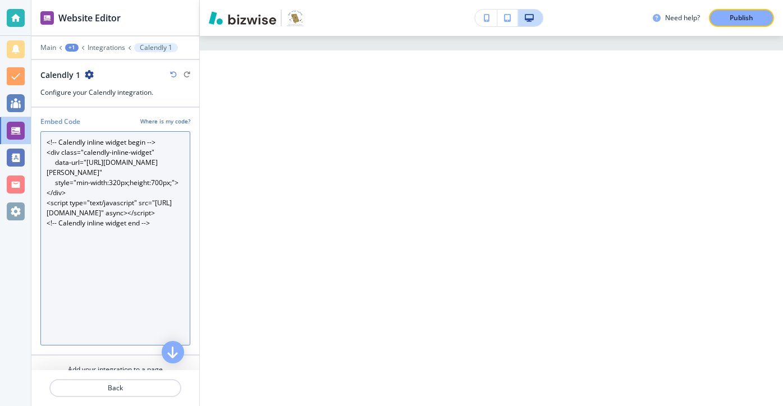
click at [164, 269] on Code "<!-- Calendly inline widget begin --> <div class="calendly-inline-widget" data-…" at bounding box center [115, 238] width 150 height 214
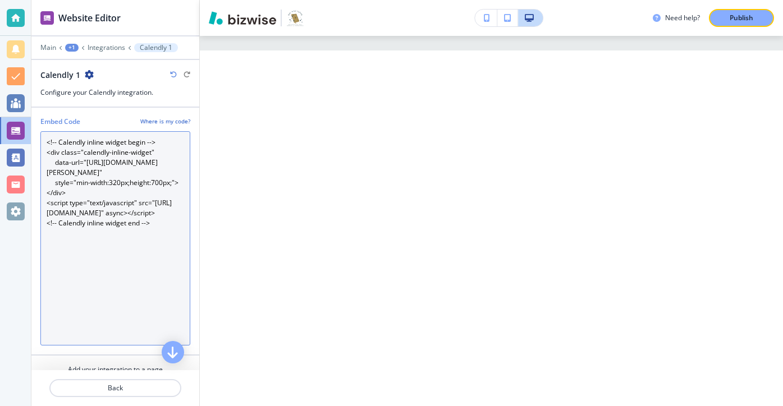
click at [166, 260] on Code "<!-- Calendly inline widget begin --> <div class="calendly-inline-widget" data-…" at bounding box center [115, 238] width 150 height 214
drag, startPoint x: 166, startPoint y: 260, endPoint x: 59, endPoint y: 138, distance: 162.6
click at [59, 138] on Code "<!-- Calendly inline widget begin --> <div class="calendly-inline-widget" data-…" at bounding box center [115, 238] width 150 height 214
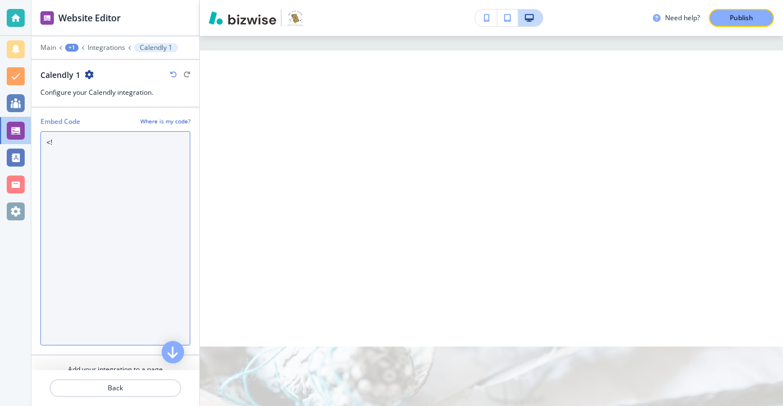
type Code "<"
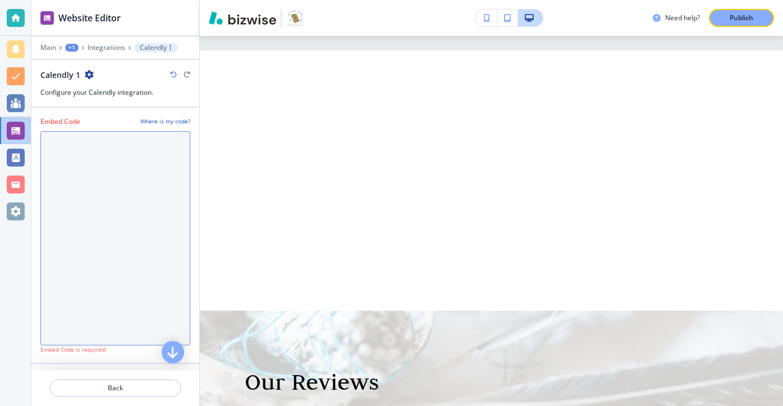
paste Code "<!-- Calendly inline widget begin --> <div class="calendly-inline-widget" data-…"
type Code "<!-- Calendly inline widget begin --> <div class="calendly-inline-widget" data-…"
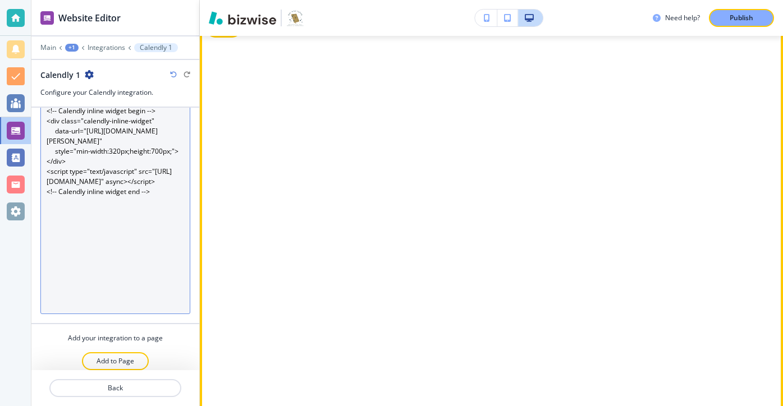
scroll to position [1888, 0]
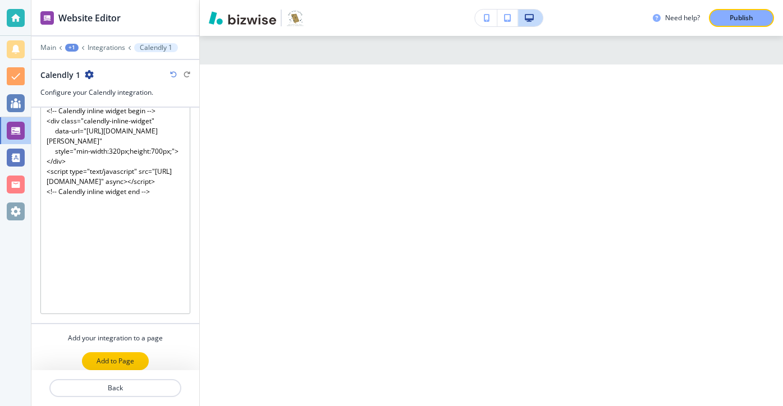
click at [120, 362] on p "Add to Page" at bounding box center [116, 361] width 38 height 10
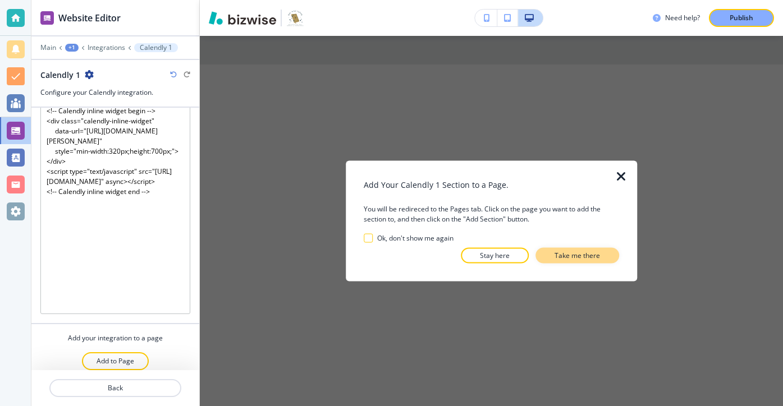
click at [566, 256] on p "Take me there" at bounding box center [576, 256] width 45 height 10
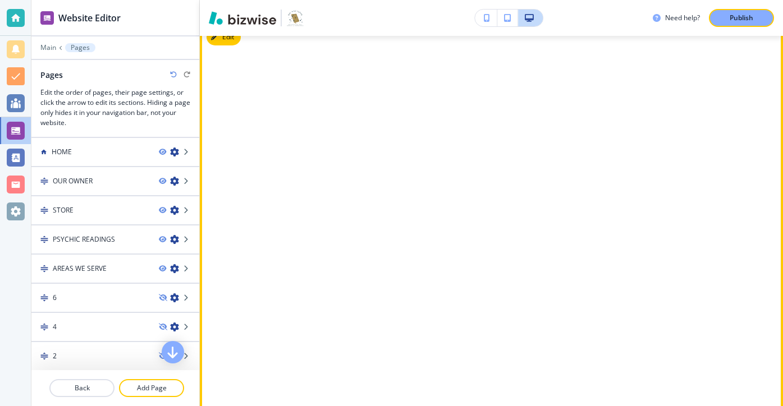
scroll to position [1853, 0]
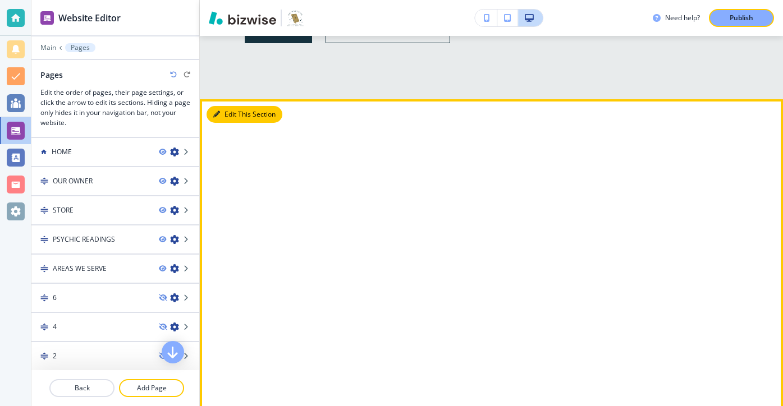
click at [228, 107] on button "Edit This Section" at bounding box center [244, 114] width 76 height 17
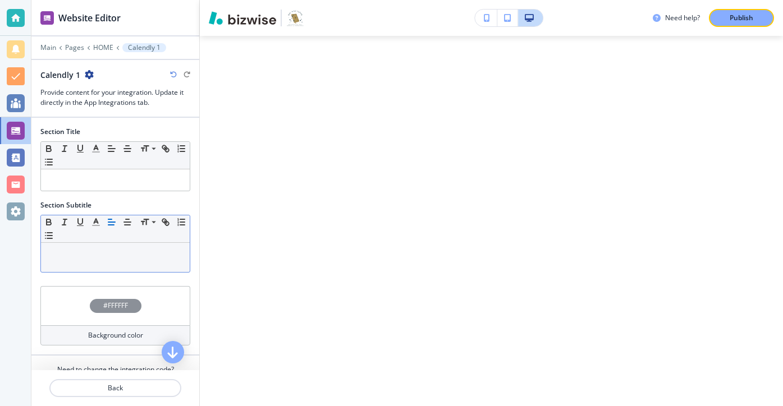
scroll to position [45, 0]
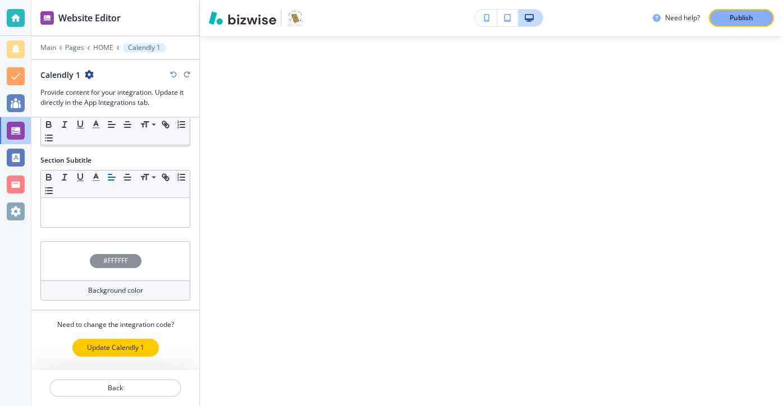
click at [111, 351] on p "Update Calendly 1" at bounding box center [115, 348] width 57 height 10
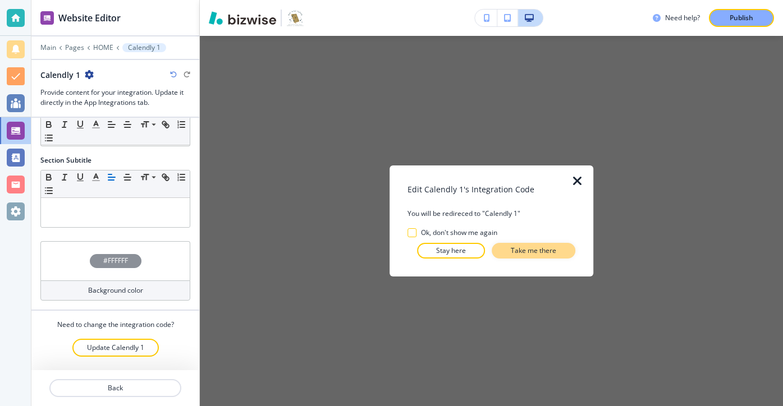
click at [509, 255] on button "Take me there" at bounding box center [533, 251] width 84 height 16
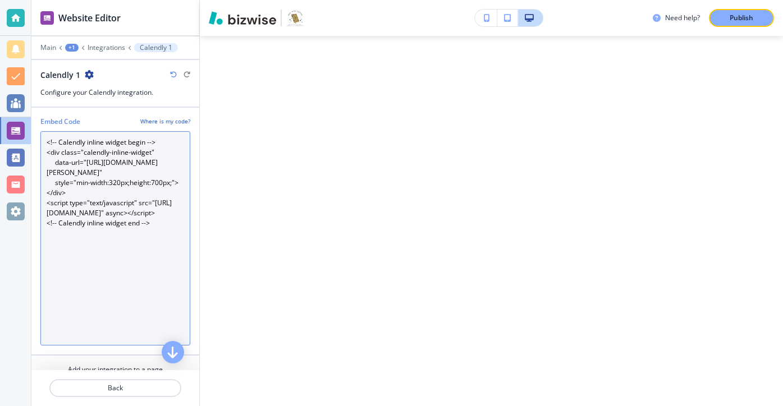
drag, startPoint x: 165, startPoint y: 268, endPoint x: 81, endPoint y: 120, distance: 170.4
click at [81, 120] on div "Embed Code Where is my code? <!-- Calendly inline widget begin --> <div class="…" at bounding box center [115, 231] width 150 height 229
paste Code "button onclick="Calendly.initPopupWidget({url: 'https://calendly.com/madeline-m…"
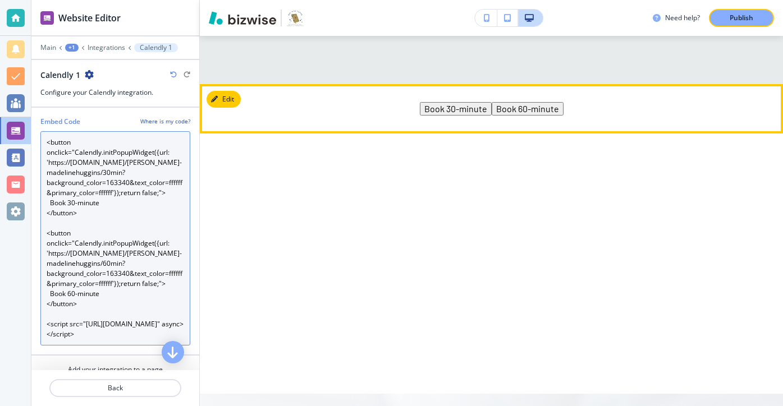
scroll to position [1885, 0]
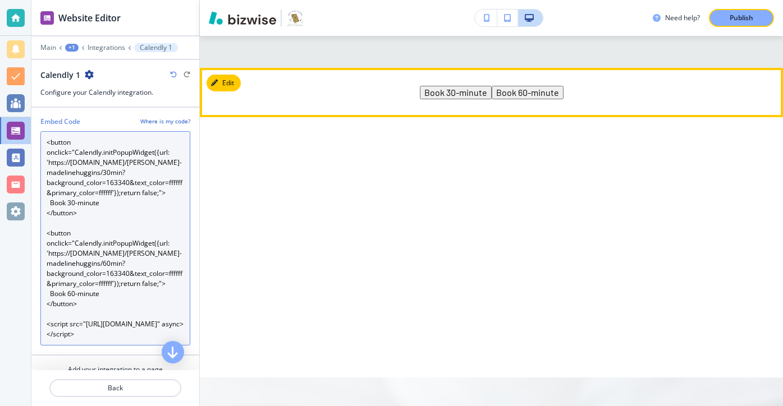
type Code "<button onclick="Calendly.initPopupWidget({url: 'https://calendly.com/madeline-…"
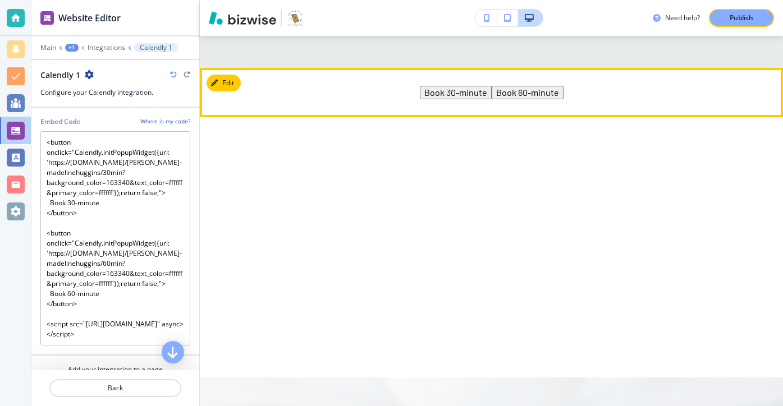
click at [461, 86] on button "Book 30-minute" at bounding box center [456, 92] width 72 height 13
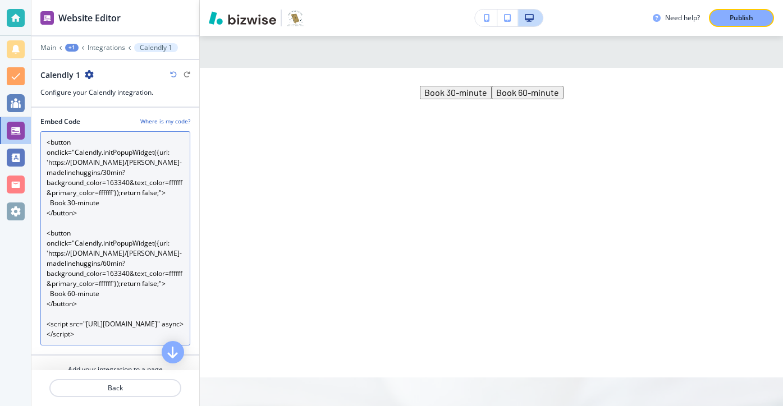
scroll to position [40, 0]
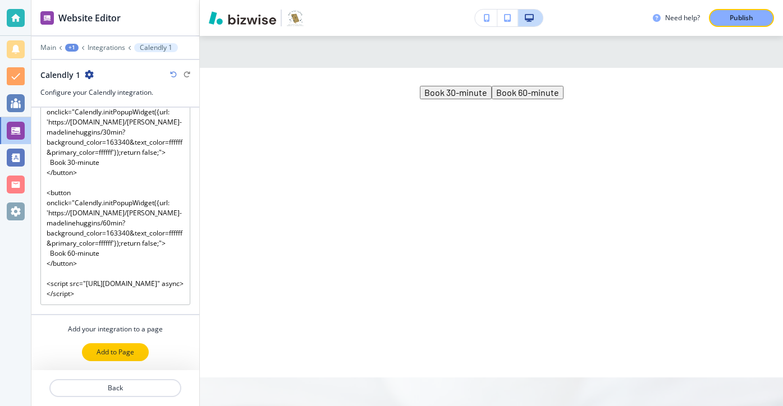
click at [131, 353] on p "Add to Page" at bounding box center [116, 352] width 38 height 10
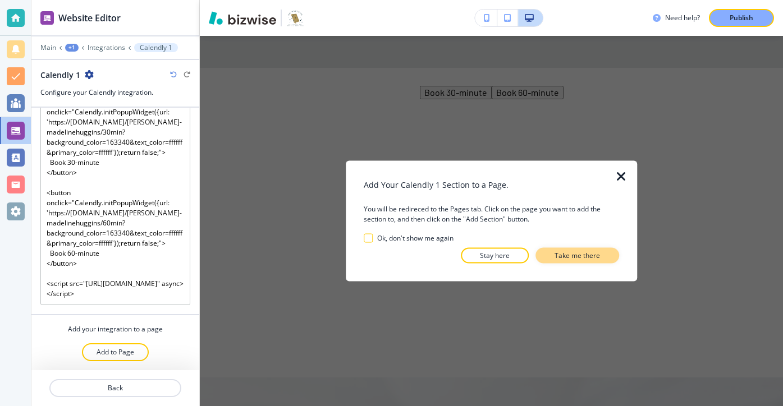
click at [544, 259] on button "Take me there" at bounding box center [577, 256] width 84 height 16
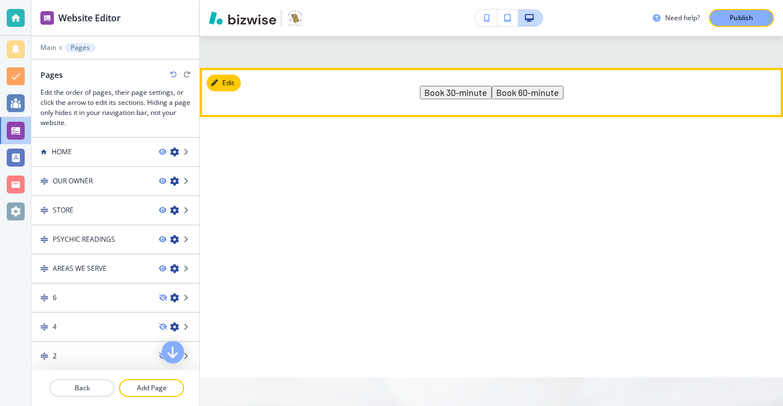
click at [467, 89] on div "Book 30-minute Book 60-minute" at bounding box center [491, 92] width 583 height 49
click at [466, 86] on button "Book 30-minute" at bounding box center [456, 92] width 72 height 13
click at [514, 86] on button "Book 60-minute" at bounding box center [527, 92] width 72 height 13
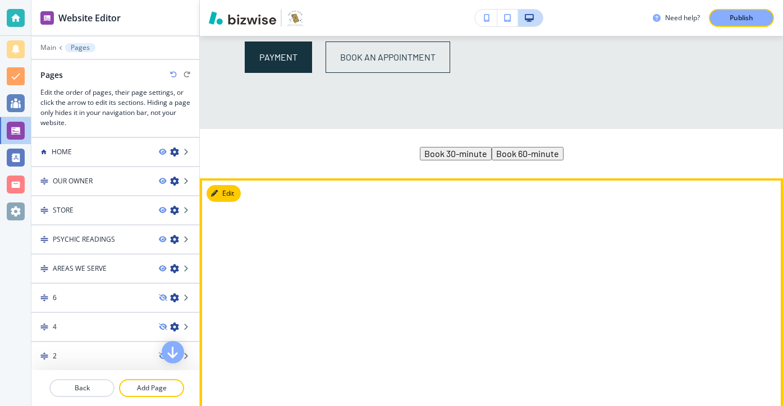
scroll to position [1806, 0]
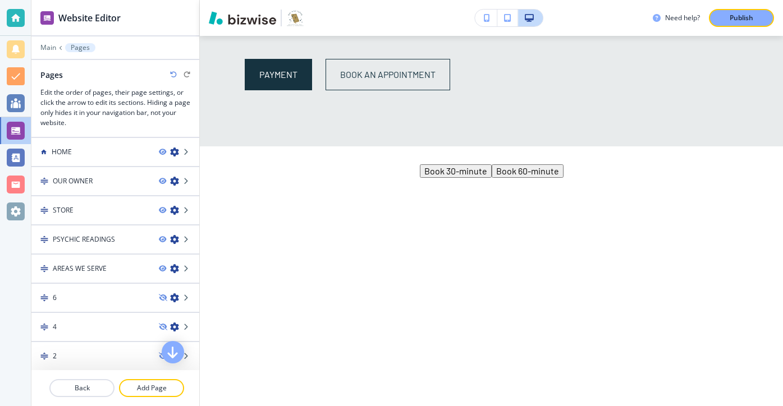
click at [220, 146] on div "Edit Book 30-minute Book 60-minute" at bounding box center [491, 170] width 583 height 49
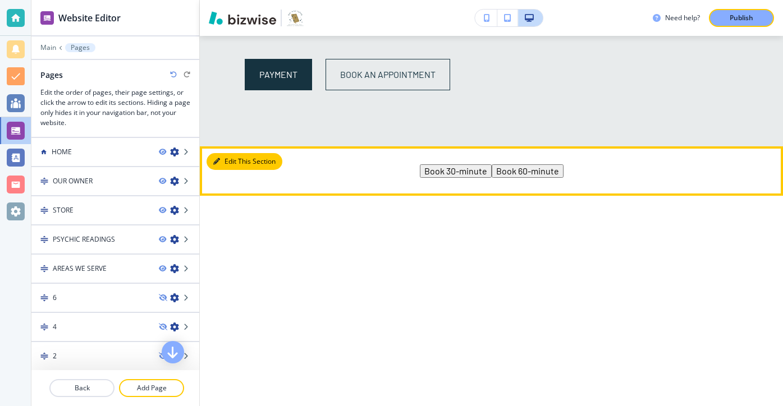
click at [233, 153] on button "Edit This Section" at bounding box center [244, 161] width 76 height 17
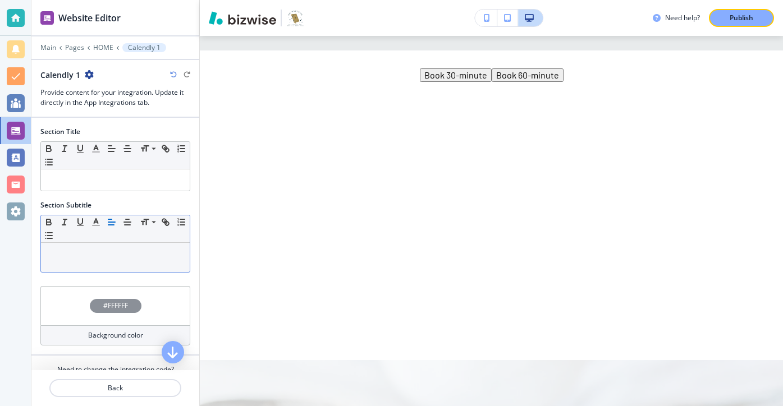
scroll to position [45, 0]
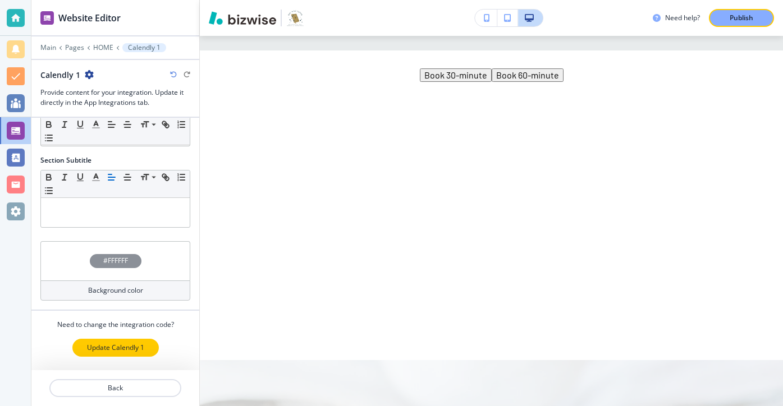
click at [134, 342] on button "Update Calendly 1" at bounding box center [115, 348] width 86 height 18
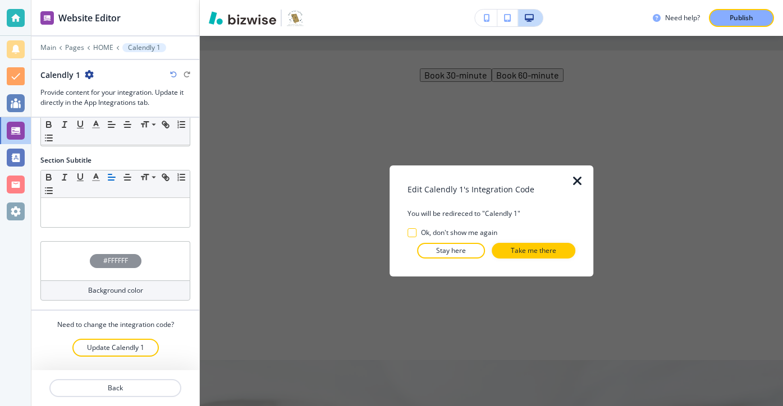
click at [543, 250] on p "Take me there" at bounding box center [533, 251] width 45 height 10
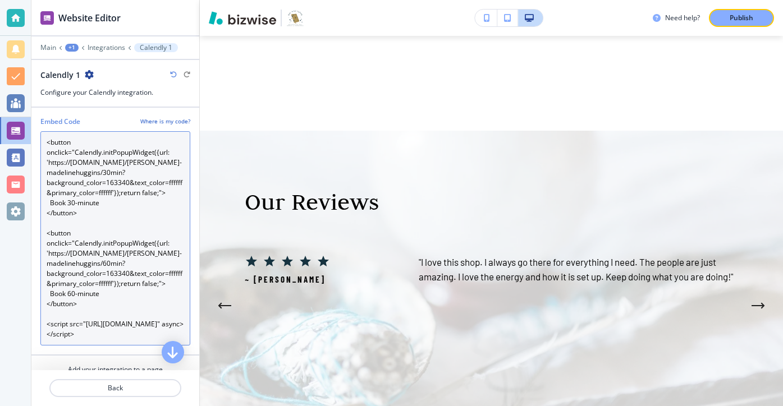
scroll to position [0, 0]
drag, startPoint x: 166, startPoint y: 302, endPoint x: 36, endPoint y: 95, distance: 243.9
click at [37, 95] on div "Website Editor Main +1 Integrations Calendly 1 Calendly 1 Configure your Calend…" at bounding box center [115, 203] width 168 height 406
paste Code "div class="calendly-inline-widget" data-url="https://calendly.com/madeline-made…"
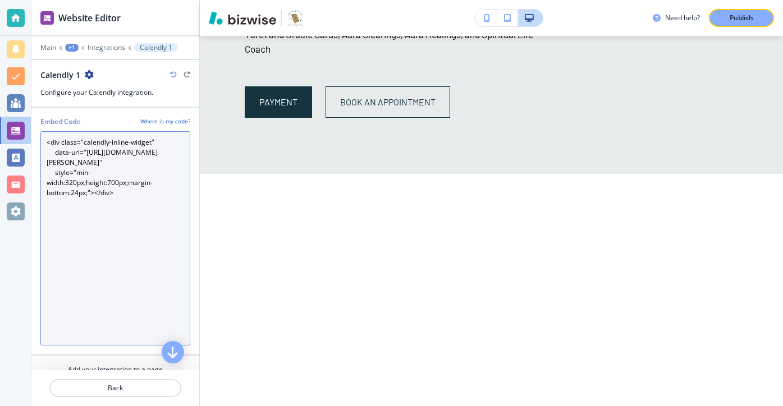
scroll to position [40, 0]
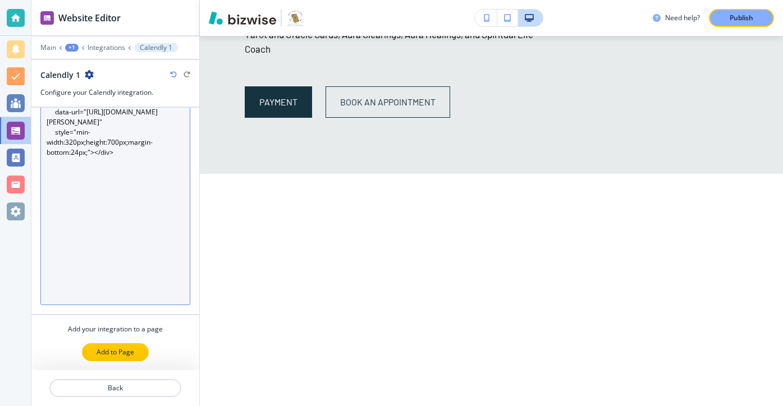
type Code "<div class="calendly-inline-widget" data-url="https://calendly.com/madeline-mad…"
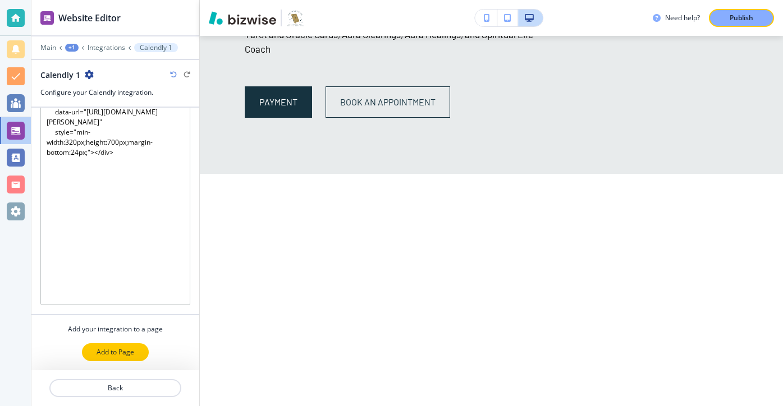
click at [140, 350] on button "Add to Page" at bounding box center [115, 352] width 67 height 18
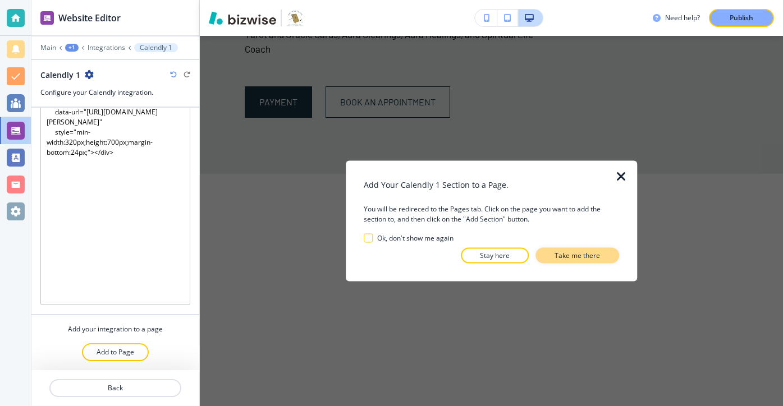
click at [546, 260] on button "Take me there" at bounding box center [577, 256] width 84 height 16
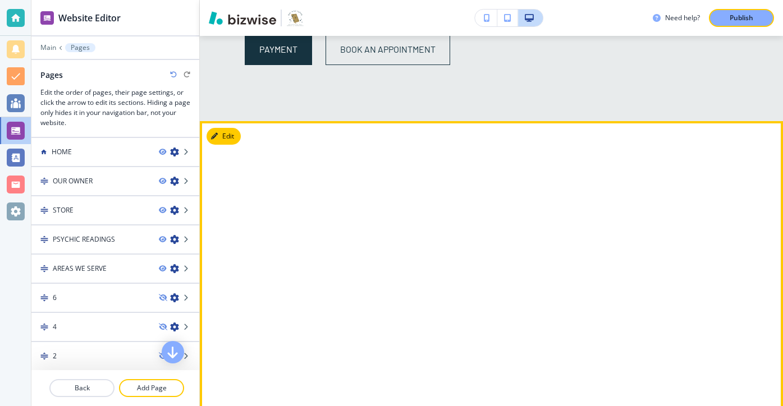
scroll to position [1791, 0]
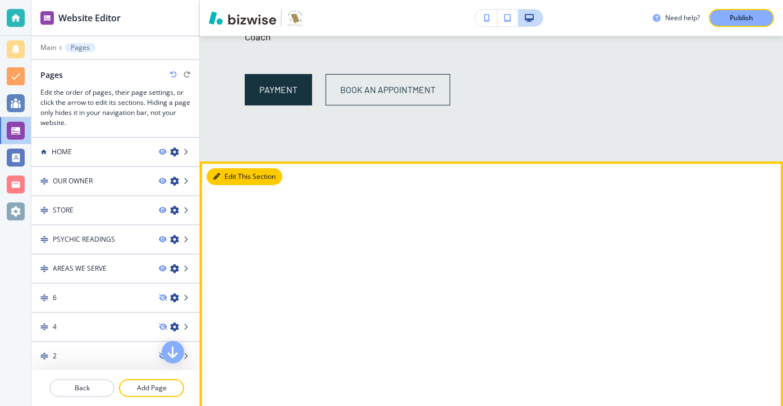
click at [225, 168] on button "Edit This Section" at bounding box center [244, 176] width 76 height 17
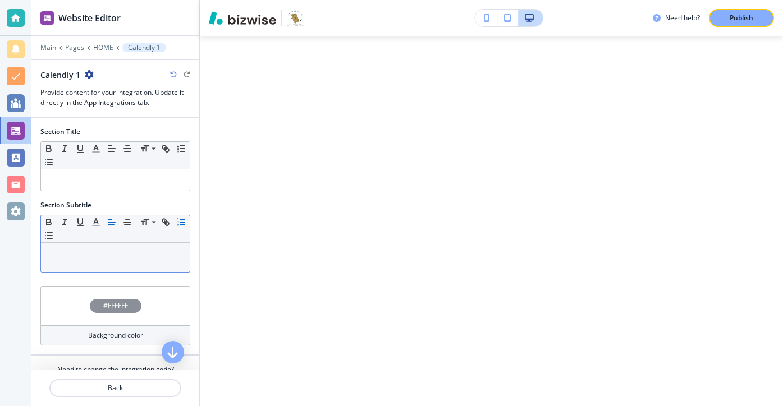
scroll to position [45, 0]
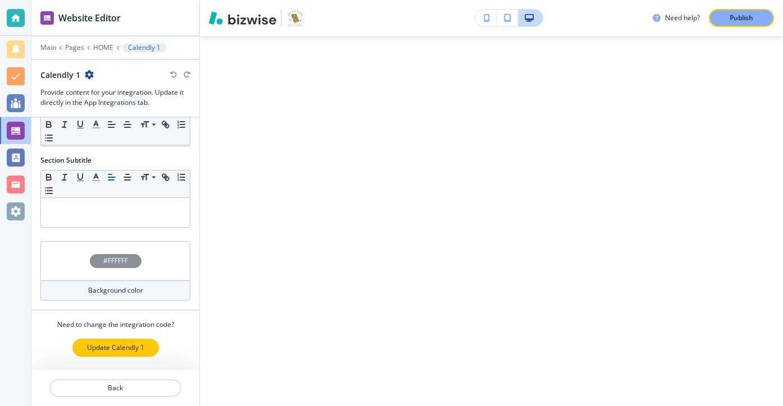
click at [144, 354] on button "Update Calendly 1" at bounding box center [115, 348] width 86 height 18
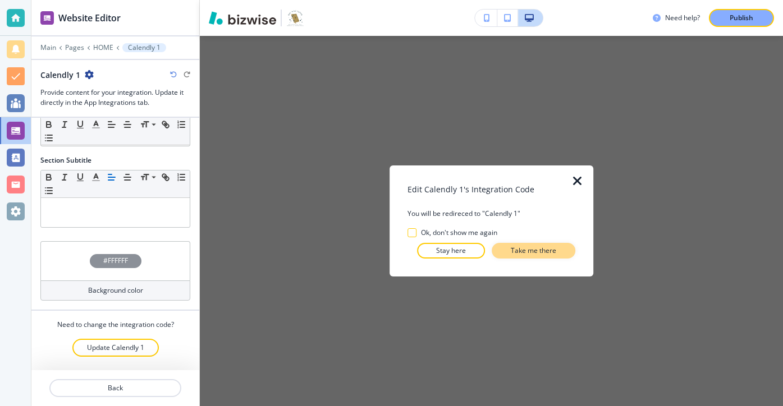
click at [513, 248] on p "Take me there" at bounding box center [533, 251] width 45 height 10
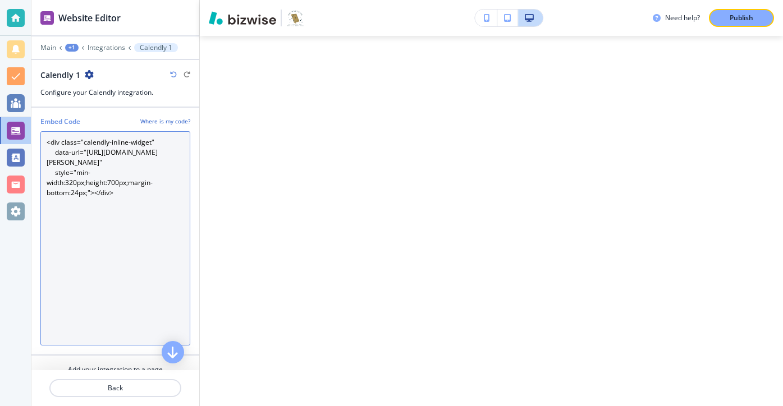
drag, startPoint x: 158, startPoint y: 237, endPoint x: 66, endPoint y: 123, distance: 146.3
click at [66, 123] on div "Embed Code Where is my code? <div class="calendly-inline-widget" data-url="http…" at bounding box center [115, 231] width 150 height 229
paste Code "?background_color=163340&text_color=ffffff&primary_color=ffffff" style="min-wid…"
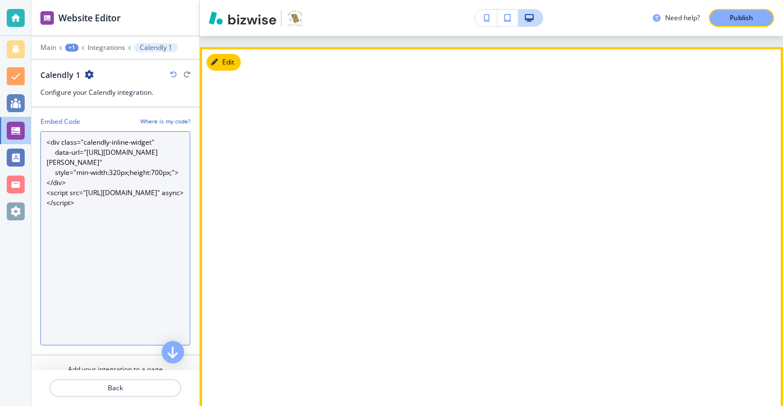
scroll to position [1881, 0]
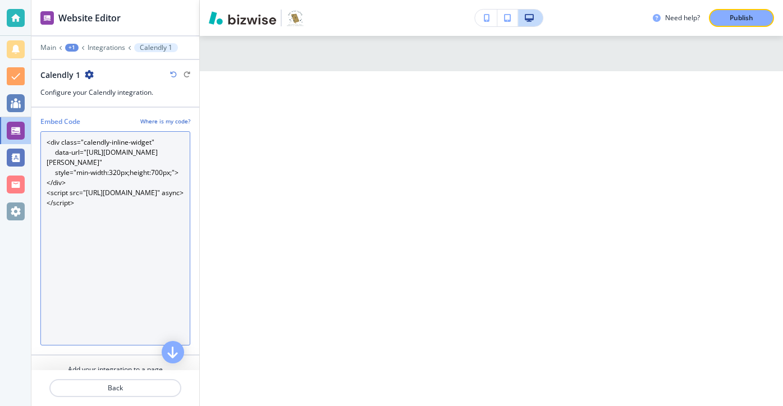
drag, startPoint x: 167, startPoint y: 236, endPoint x: 80, endPoint y: 112, distance: 152.2
click at [80, 112] on div "Embed Code Where is my code? <div class="calendly-inline-widget" data-url="http…" at bounding box center [115, 239] width 168 height 263
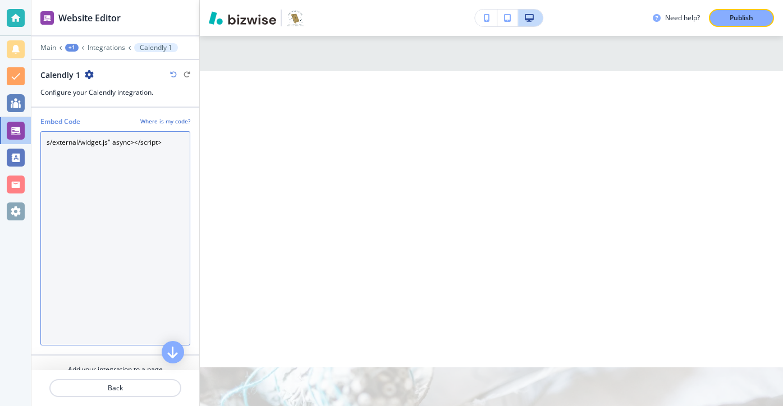
drag, startPoint x: 174, startPoint y: 144, endPoint x: 24, endPoint y: 143, distance: 150.4
click at [25, 143] on div "Website Editor Main +1 Integrations Calendly 1 Calendly 1 Configure your Calend…" at bounding box center [391, 203] width 783 height 406
paste Code "<div style="display:flex; gap:12px; margin:12px 0;"> <button id="btn30" style="…"
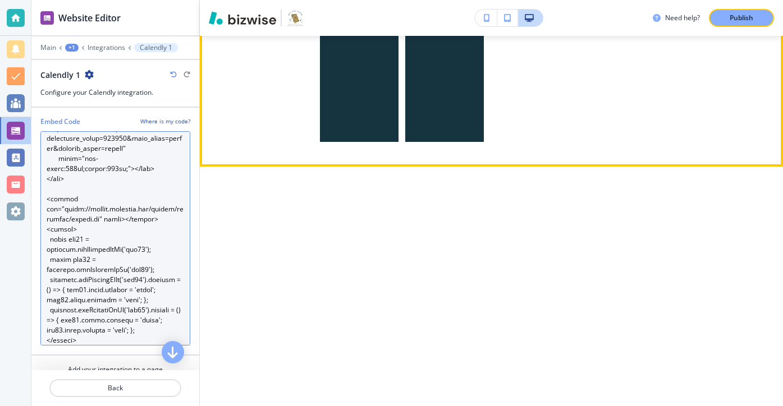
scroll to position [2212, 0]
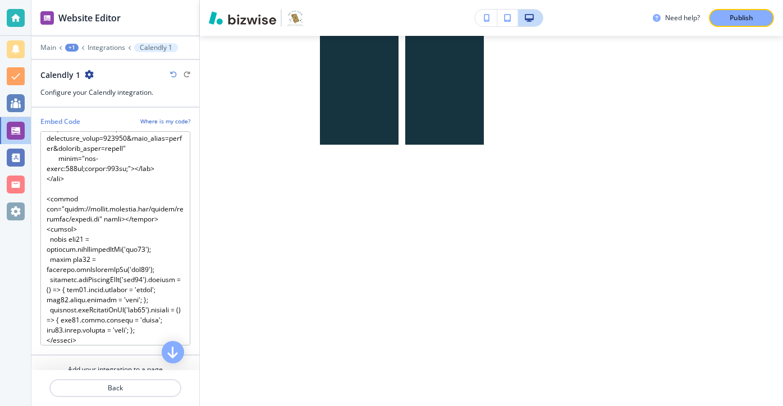
click at [171, 77] on icon "button" at bounding box center [173, 74] width 7 height 7
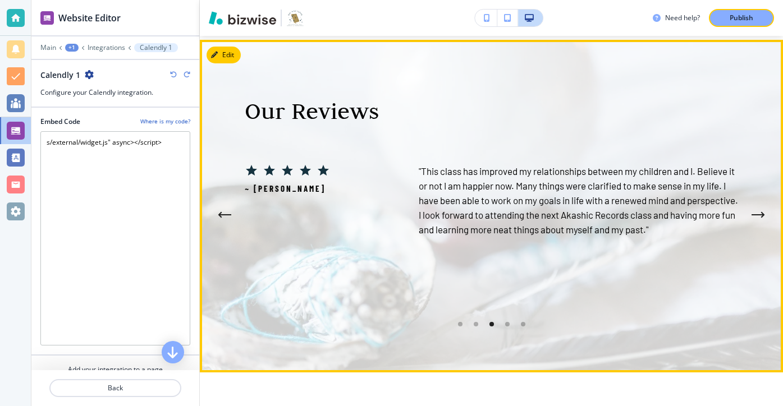
scroll to position [2144, 0]
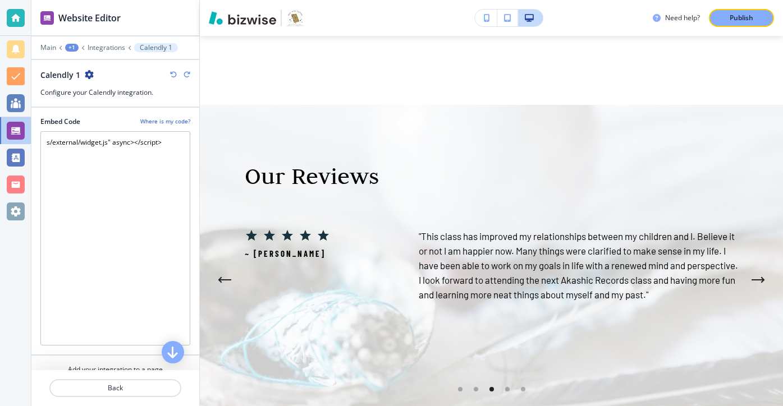
click at [170, 75] on icon "button" at bounding box center [173, 74] width 7 height 7
type Code "<div class="calendly-inline-widget" data-url="https://calendly.com/madeline-mad…"
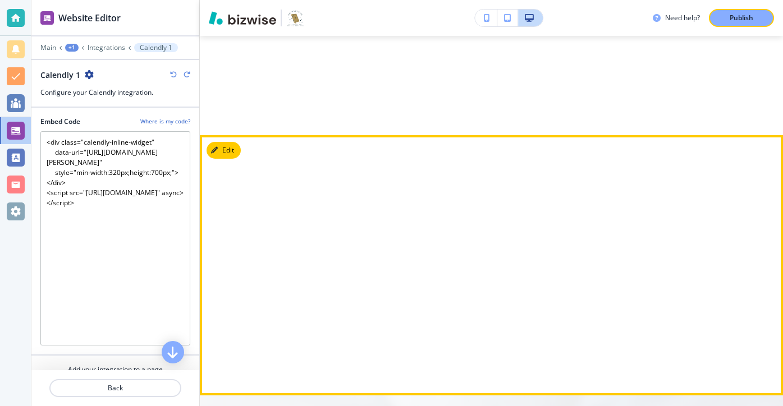
scroll to position [2248, 0]
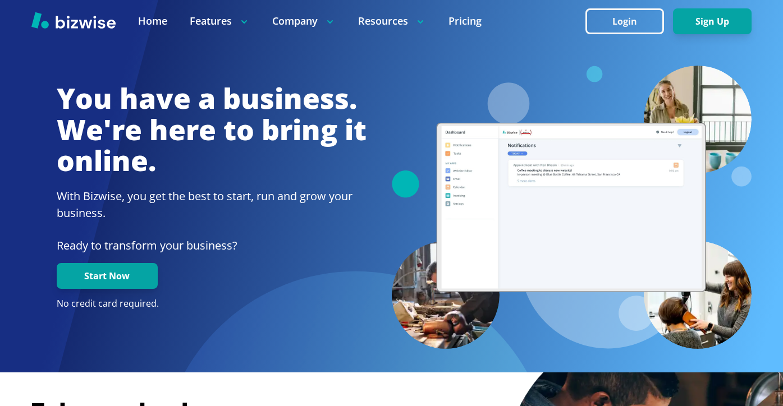
click at [599, 41] on div at bounding box center [391, 21] width 783 height 42
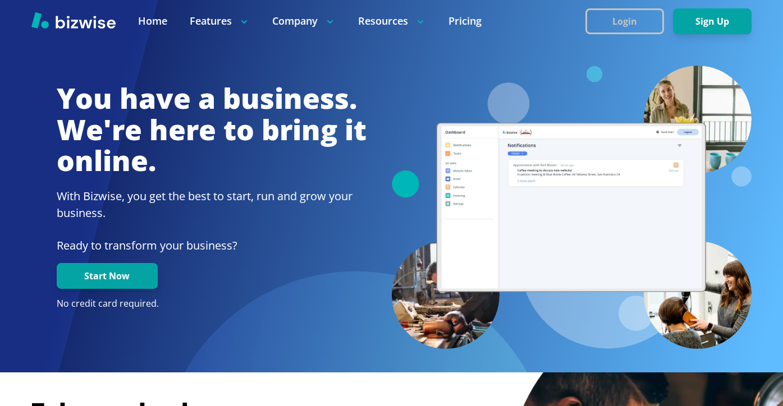
click at [638, 20] on button "Login" at bounding box center [624, 21] width 79 height 26
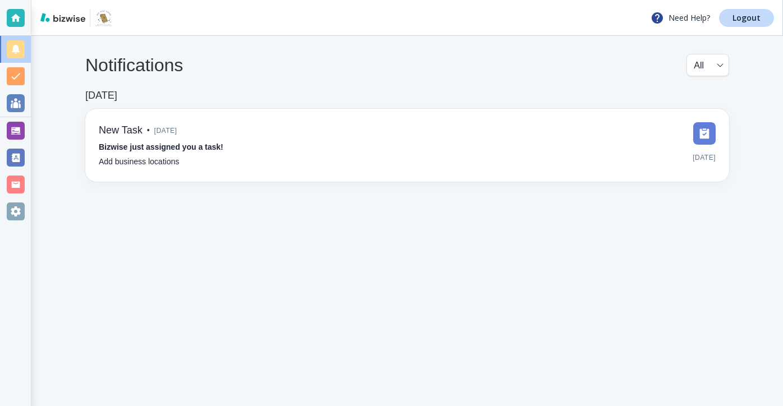
click at [742, 27] on div "Need Help? Logout" at bounding box center [406, 18] width 751 height 36
click at [742, 26] on link "Logout" at bounding box center [746, 18] width 55 height 18
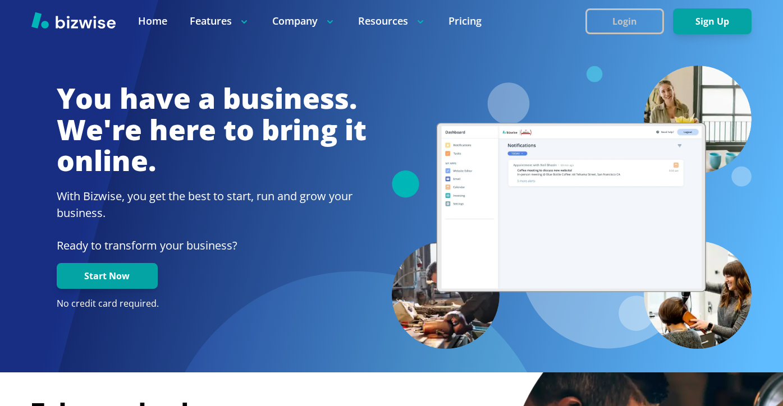
click at [617, 33] on button "Login" at bounding box center [624, 21] width 79 height 26
